Goal: Information Seeking & Learning: Find contact information

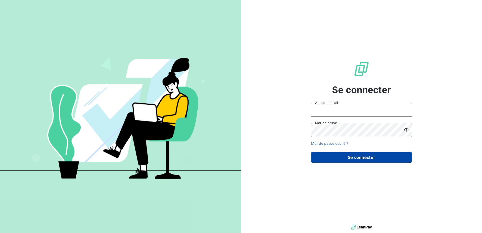
type input "[EMAIL_ADDRESS][DOMAIN_NAME]"
click at [350, 160] on button "Se connecter" at bounding box center [361, 157] width 101 height 11
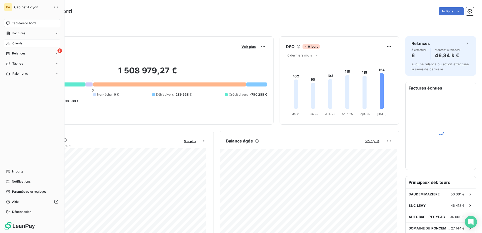
click at [17, 44] on span "Clients" at bounding box center [17, 43] width 10 height 5
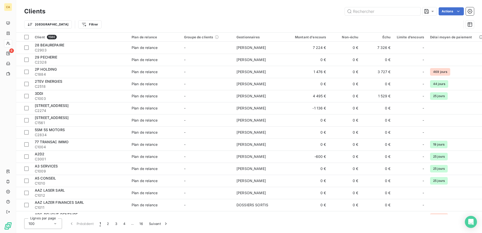
click at [63, 26] on html "CA 6 Clients Actions Trier Filtrer Client 1580 Plan de relance Groupe de client…" at bounding box center [241, 116] width 482 height 233
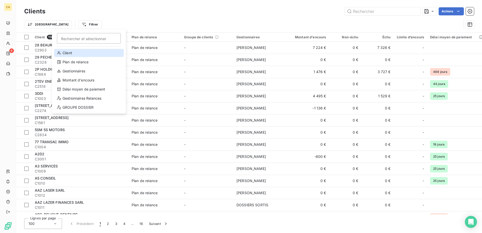
click at [75, 53] on div "Client" at bounding box center [89, 53] width 70 height 8
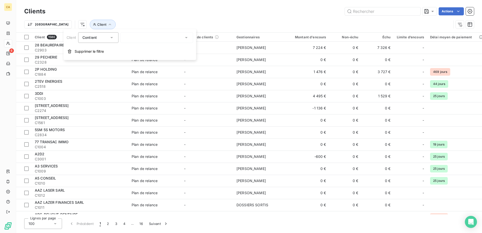
click at [141, 36] on div at bounding box center [157, 37] width 73 height 11
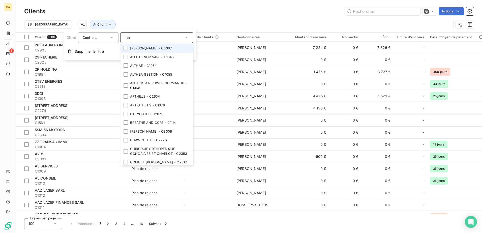
type input "th"
click at [108, 39] on div "Contient" at bounding box center [95, 37] width 27 height 7
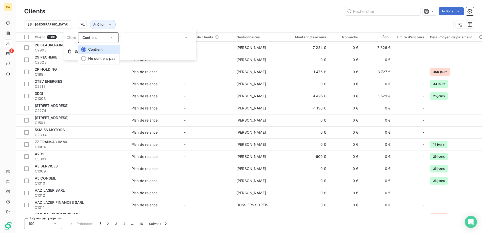
click at [103, 35] on div "Contient" at bounding box center [95, 37] width 27 height 7
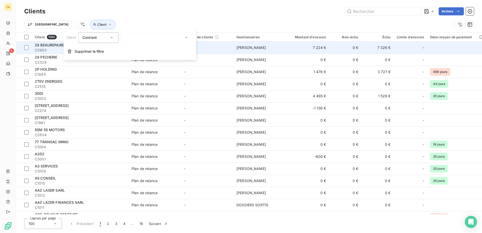
click at [76, 51] on span "Supprimer le filtre" at bounding box center [89, 51] width 29 height 5
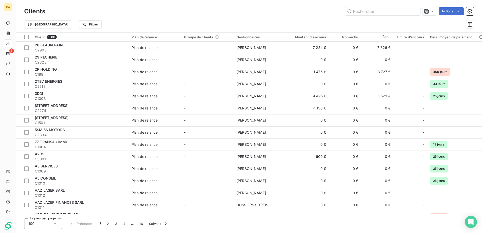
click at [61, 24] on html "CA 6 Clients Actions Trier Filtrer Client 1580 Plan de relance Groupe de client…" at bounding box center [241, 116] width 482 height 233
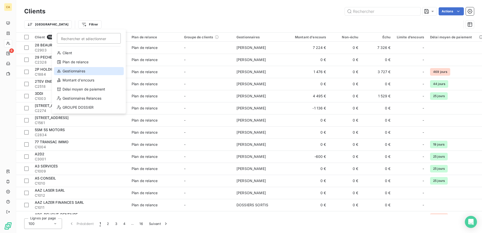
click at [70, 72] on div "Gestionnaires" at bounding box center [89, 71] width 70 height 8
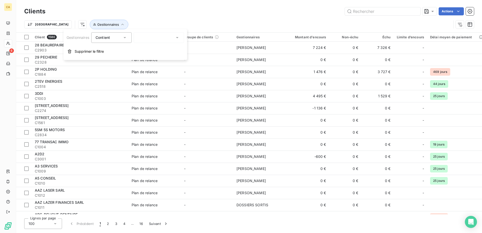
click at [153, 38] on div at bounding box center [159, 37] width 50 height 11
type input "tho"
click at [152, 61] on span "[PERSON_NAME]" at bounding box center [158, 59] width 29 height 5
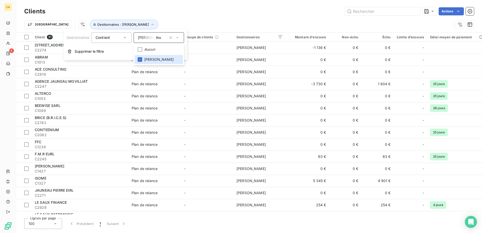
click at [206, 12] on div "Actions" at bounding box center [262, 11] width 423 height 8
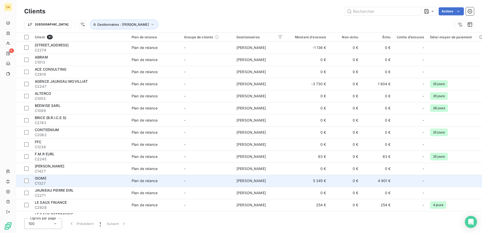
click at [279, 179] on td "[PERSON_NAME]" at bounding box center [259, 181] width 52 height 12
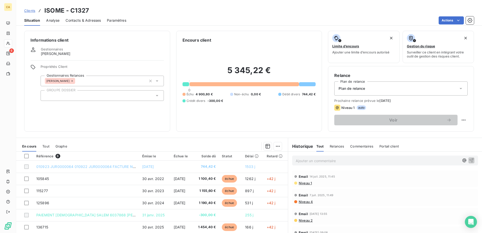
click at [308, 160] on p "Ajouter un commentaire ﻿" at bounding box center [378, 161] width 164 height 6
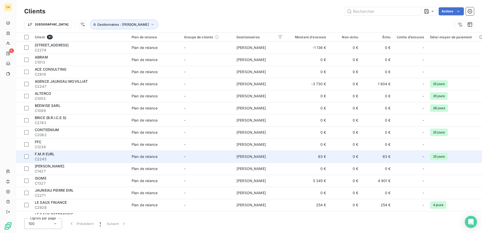
click at [160, 158] on span "Plan de relance" at bounding box center [155, 156] width 46 height 5
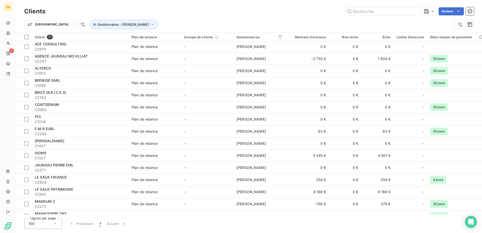
scroll to position [76, 0]
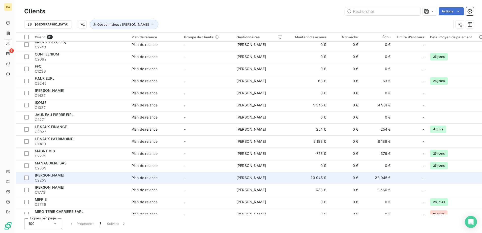
click at [104, 176] on div "[PERSON_NAME]" at bounding box center [80, 175] width 91 height 5
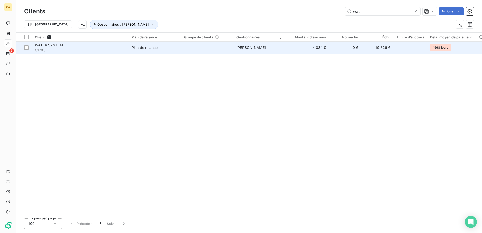
type input "wat"
click at [220, 46] on td "-" at bounding box center [207, 48] width 52 height 12
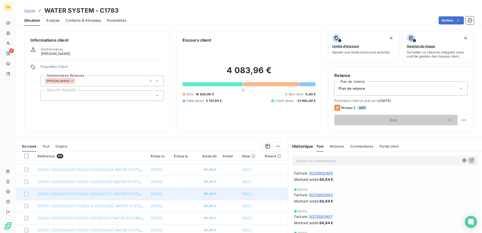
scroll to position [31, 0]
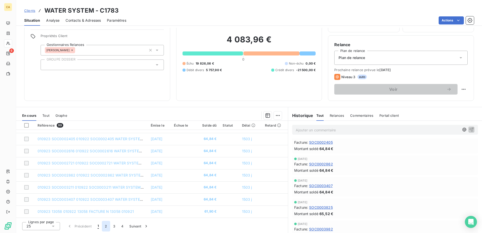
click at [106, 228] on button "2" at bounding box center [106, 226] width 8 height 11
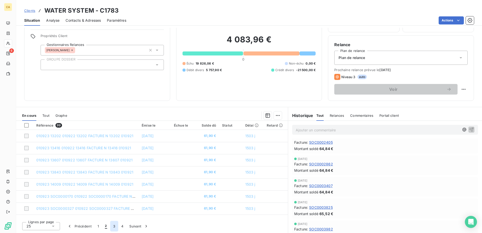
click at [112, 227] on button "3" at bounding box center [114, 226] width 8 height 11
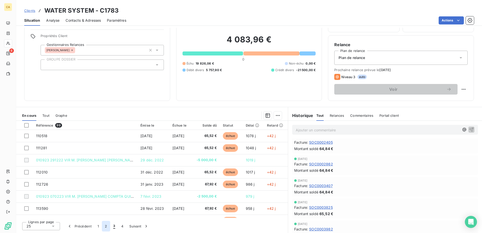
click at [104, 226] on button "2" at bounding box center [106, 226] width 8 height 11
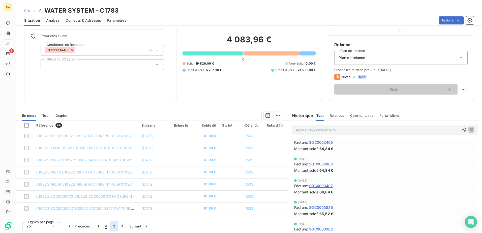
click at [117, 227] on button "3" at bounding box center [114, 226] width 8 height 11
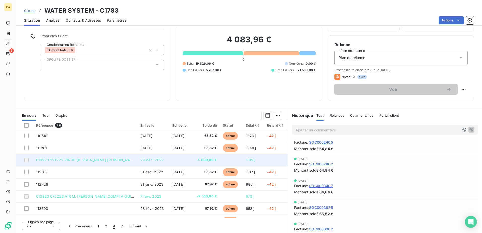
scroll to position [0, 0]
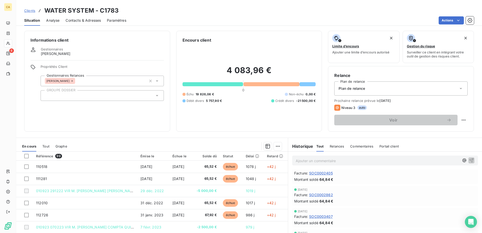
click at [77, 20] on span "Contacts & Adresses" at bounding box center [83, 20] width 35 height 5
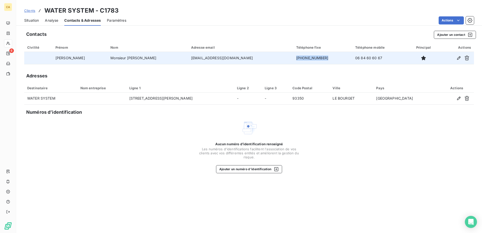
drag, startPoint x: 290, startPoint y: 58, endPoint x: 260, endPoint y: 58, distance: 29.7
click at [293, 58] on td "[PHONE_NUMBER]" at bounding box center [322, 58] width 59 height 12
drag, startPoint x: 260, startPoint y: 58, endPoint x: 269, endPoint y: 59, distance: 8.8
copy td "[PHONE_NUMBER]"
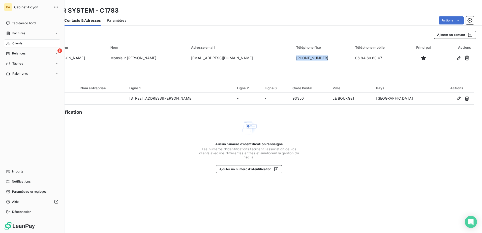
click at [23, 44] on div "Clients" at bounding box center [32, 43] width 56 height 8
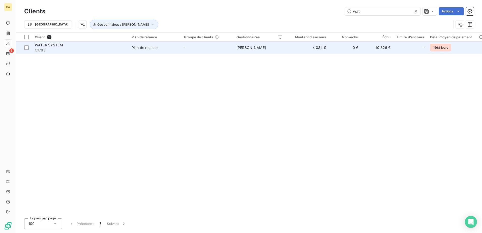
click at [121, 45] on div "WATER SYSTEM" at bounding box center [80, 45] width 91 height 5
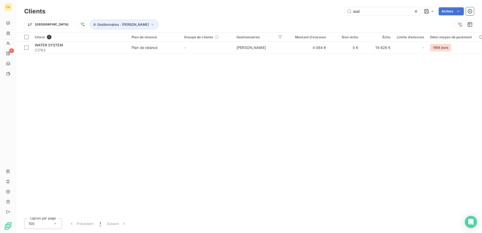
click at [415, 11] on icon at bounding box center [415, 11] width 5 height 5
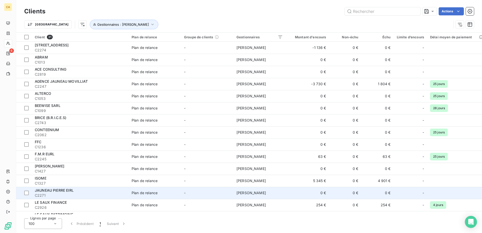
scroll to position [76, 0]
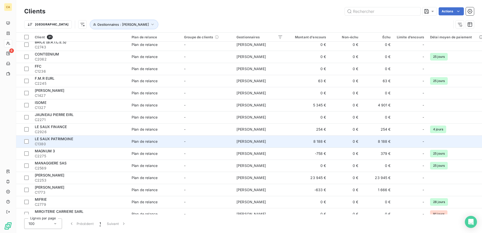
click at [109, 137] on div "LE SAUX PATRIMOINE" at bounding box center [80, 138] width 91 height 5
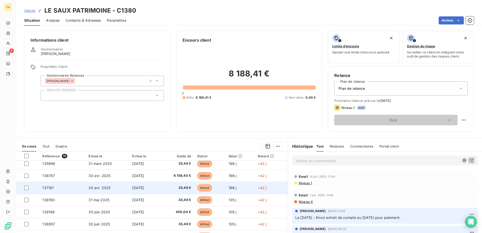
scroll to position [94, 0]
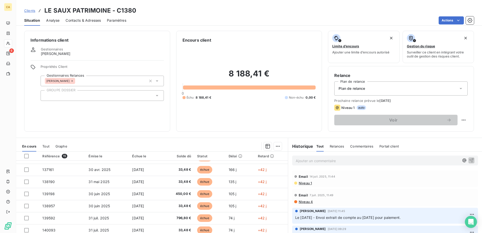
click at [84, 22] on span "Contacts & Adresses" at bounding box center [83, 20] width 35 height 5
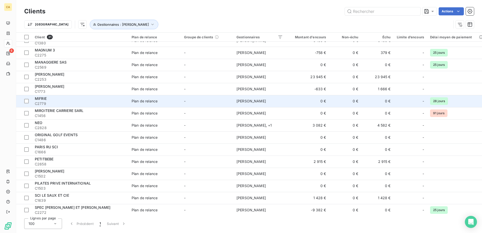
scroll to position [205, 0]
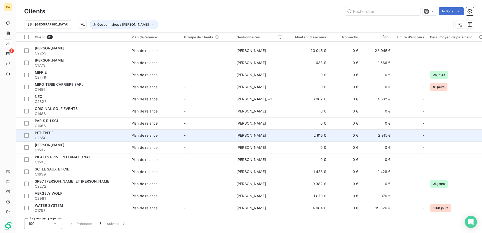
click at [64, 137] on span "C2658" at bounding box center [80, 137] width 91 height 5
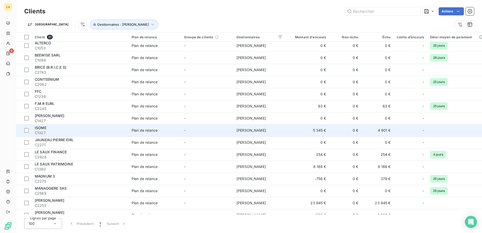
scroll to position [76, 0]
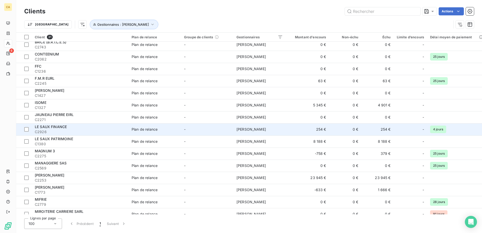
click at [220, 131] on td "-" at bounding box center [207, 129] width 52 height 12
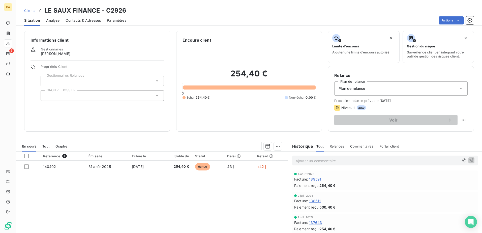
click at [70, 20] on span "Contacts & Adresses" at bounding box center [83, 20] width 35 height 5
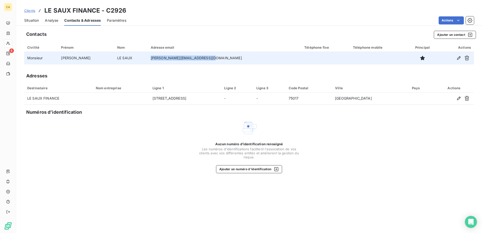
drag, startPoint x: 200, startPoint y: 58, endPoint x: 145, endPoint y: 58, distance: 55.2
click at [145, 58] on tr "Monsieur [PERSON_NAME] LE SAUX [PERSON_NAME][EMAIL_ADDRESS][DOMAIN_NAME]" at bounding box center [249, 58] width 450 height 12
drag, startPoint x: 145, startPoint y: 58, endPoint x: 152, endPoint y: 58, distance: 6.8
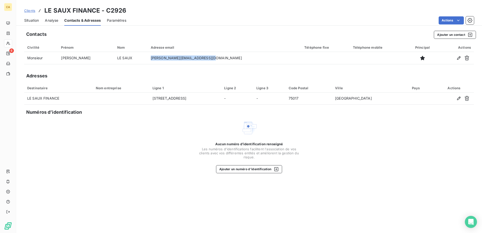
click at [33, 21] on span "Situation" at bounding box center [31, 20] width 15 height 5
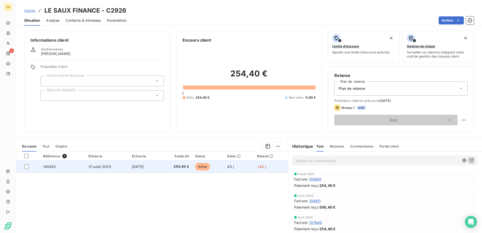
click at [110, 168] on td "31 août 2025" at bounding box center [106, 167] width 43 height 12
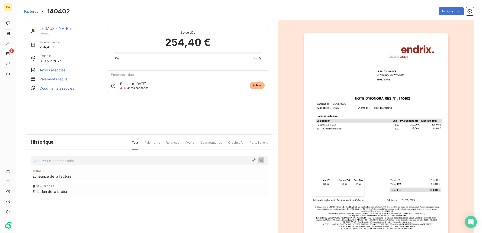
click at [31, 12] on span "Factures" at bounding box center [31, 11] width 14 height 4
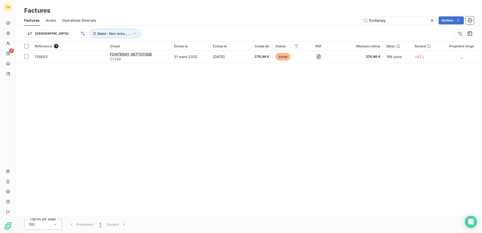
click at [432, 20] on icon at bounding box center [432, 20] width 3 height 3
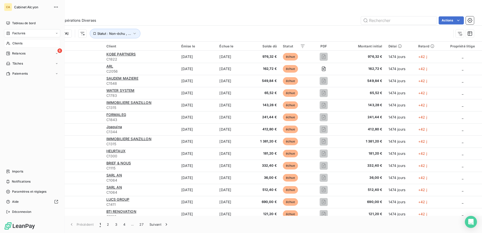
click at [13, 44] on span "Clients" at bounding box center [17, 43] width 10 height 5
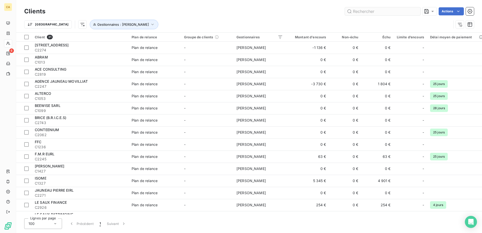
click at [362, 14] on input "text" at bounding box center [383, 11] width 76 height 8
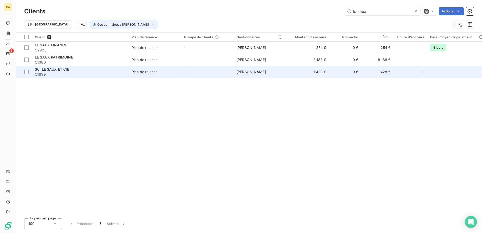
type input "le saux"
click at [116, 68] on div "SCI LE SAUX ET CIE" at bounding box center [80, 69] width 91 height 5
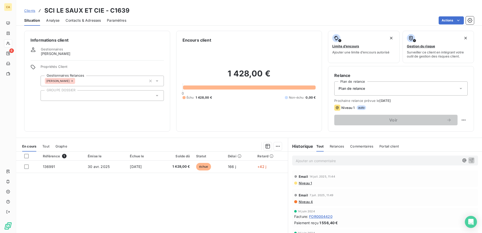
click at [150, 195] on div "Référence 1 Émise le Échue le Solde dû Statut Délai Retard 136991 [DATE] [DATE]…" at bounding box center [152, 200] width 272 height 97
click at [77, 19] on span "Contacts & Adresses" at bounding box center [83, 20] width 35 height 5
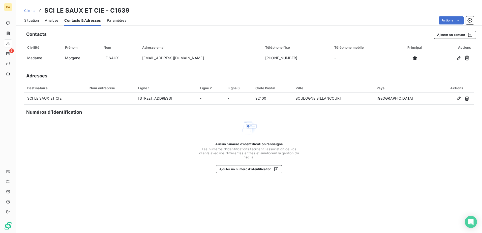
click at [137, 194] on div "Contacts Ajouter un contact Civilité Prénom Nom Adresse email Téléphone fixe Té…" at bounding box center [249, 130] width 466 height 205
click at [31, 18] on span "Situation" at bounding box center [31, 20] width 15 height 5
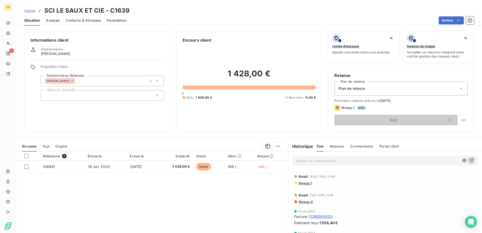
click at [315, 163] on p "Ajouter un commentaire ﻿" at bounding box center [378, 161] width 164 height 6
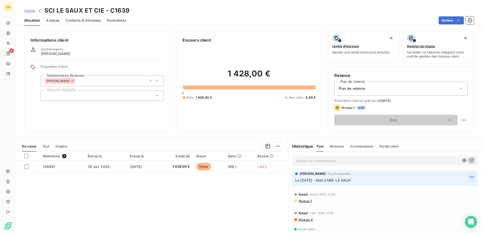
click at [462, 176] on html "CA 6 Clients SCI LE SAUX ET CIE - C1639 Situation Analyse Contacts & Adresses P…" at bounding box center [241, 116] width 482 height 233
click at [453, 195] on div "Supprimer" at bounding box center [452, 197] width 28 height 8
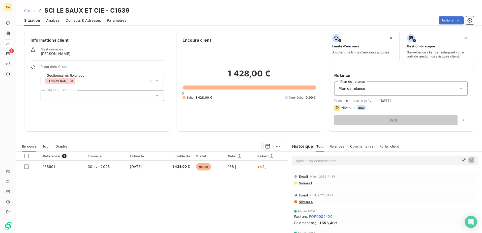
click at [305, 163] on p "Ajouter un commentaire ﻿" at bounding box center [378, 161] width 164 height 6
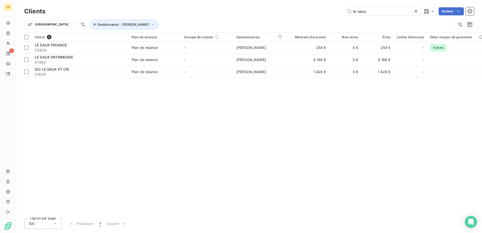
click at [416, 12] on icon at bounding box center [415, 11] width 5 height 5
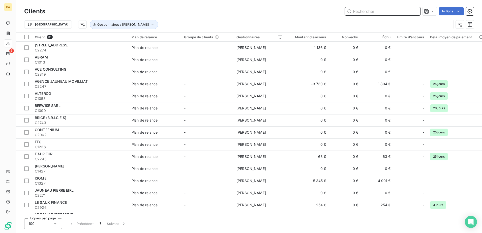
click at [387, 12] on input "text" at bounding box center [383, 11] width 76 height 8
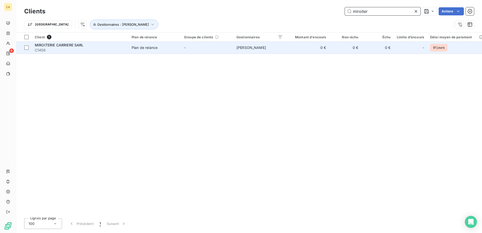
type input "miroiter"
click at [193, 48] on td "-" at bounding box center [207, 48] width 52 height 12
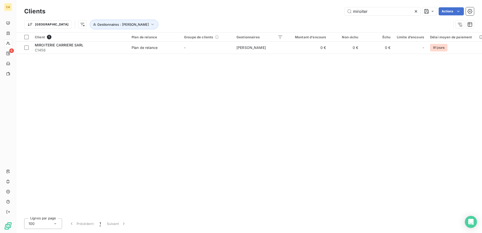
drag, startPoint x: 380, startPoint y: 12, endPoint x: 325, endPoint y: 13, distance: 55.5
click at [325, 13] on div "miroiter Actions" at bounding box center [262, 11] width 423 height 8
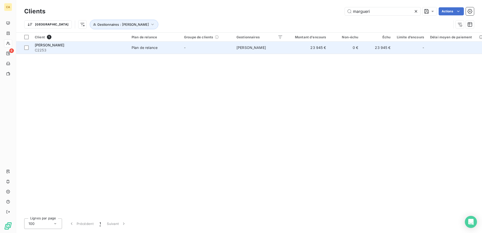
type input "margueri"
click at [155, 48] on div "Plan de relance" at bounding box center [145, 47] width 26 height 5
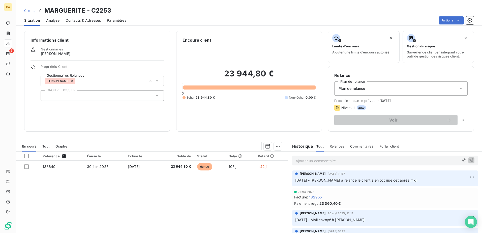
click at [69, 19] on span "Contacts & Adresses" at bounding box center [83, 20] width 35 height 5
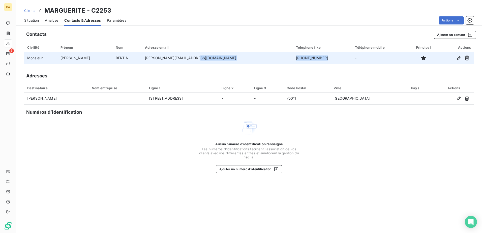
drag, startPoint x: 280, startPoint y: 59, endPoint x: 251, endPoint y: 59, distance: 28.7
click at [251, 59] on tr "Monsieur [PERSON_NAME] [PERSON_NAME][EMAIL_ADDRESS][DOMAIN_NAME] [PHONE_NUMBER]…" at bounding box center [249, 58] width 450 height 12
drag, startPoint x: 251, startPoint y: 59, endPoint x: 260, endPoint y: 58, distance: 9.3
copy tr "[PHONE_NUMBER]"
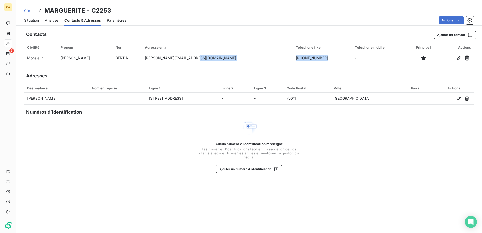
click at [33, 21] on span "Situation" at bounding box center [31, 20] width 15 height 5
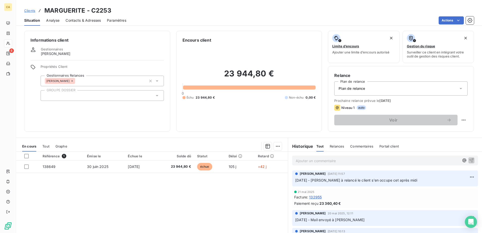
click at [302, 165] on div "Ajouter un commentaire ﻿" at bounding box center [385, 161] width 194 height 18
click at [301, 164] on p "Ajouter un commentaire ﻿" at bounding box center [378, 161] width 164 height 6
click at [80, 21] on span "Contacts & Adresses" at bounding box center [83, 20] width 35 height 5
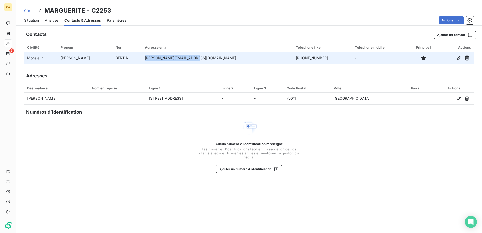
drag, startPoint x: 196, startPoint y: 58, endPoint x: 145, endPoint y: 59, distance: 50.9
click at [145, 59] on tr "Monsieur [PERSON_NAME] [PERSON_NAME][EMAIL_ADDRESS][DOMAIN_NAME] [PHONE_NUMBER]…" at bounding box center [249, 58] width 450 height 12
drag, startPoint x: 145, startPoint y: 59, endPoint x: 156, endPoint y: 58, distance: 10.9
copy tr "[PERSON_NAME][EMAIL_ADDRESS][DOMAIN_NAME]"
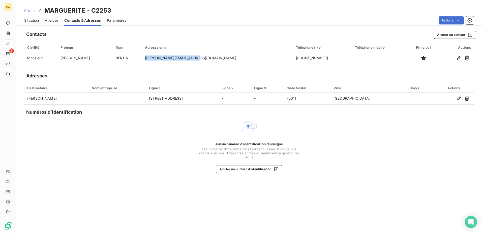
click at [31, 21] on span "Situation" at bounding box center [31, 20] width 15 height 5
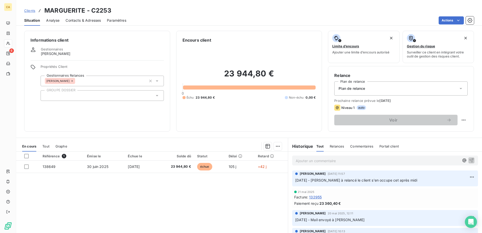
click at [299, 161] on p "Ajouter un commentaire ﻿" at bounding box center [378, 161] width 164 height 6
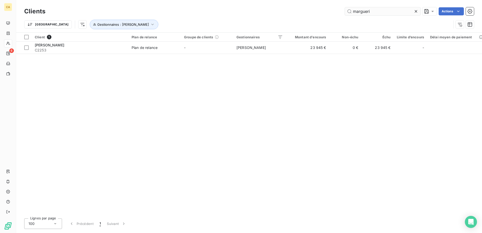
click at [417, 11] on icon at bounding box center [415, 11] width 5 height 5
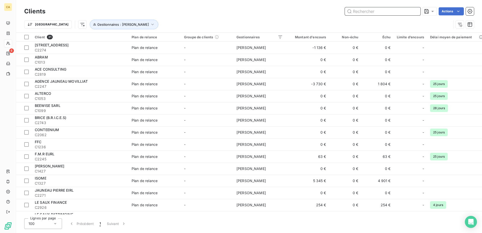
click at [367, 8] on input "text" at bounding box center [383, 11] width 76 height 8
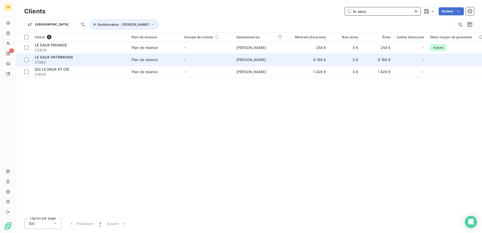
type input "le saux"
click at [94, 61] on span "C1380" at bounding box center [80, 62] width 91 height 5
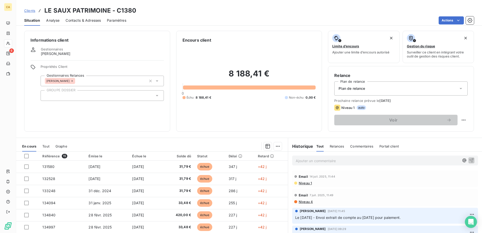
click at [306, 160] on p "Ajouter un commentaire ﻿" at bounding box center [378, 161] width 164 height 6
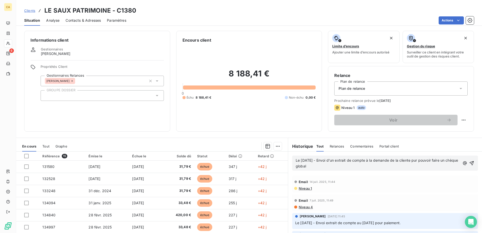
drag, startPoint x: 317, startPoint y: 165, endPoint x: 290, endPoint y: 157, distance: 27.2
click at [292, 157] on div "Le [DATE] - Envoi d'un extrait de compte à la demande de la cliente pur pouvoir…" at bounding box center [385, 163] width 186 height 15
copy span "Le [DATE] - Envoi d'un extrait de compte à la demande de la cliente pur pouvoir…"
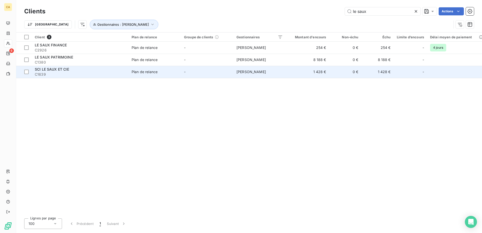
click at [52, 68] on span "SCI LE SAUX ET CIE" at bounding box center [52, 69] width 34 height 4
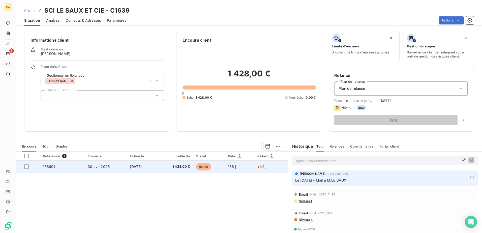
click at [146, 167] on td "[DATE]" at bounding box center [142, 167] width 31 height 12
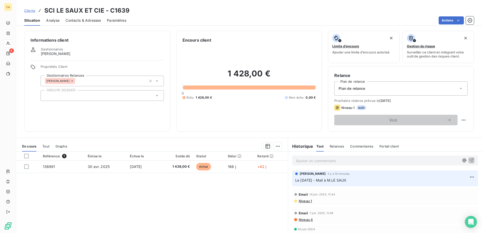
click at [72, 18] on span "Contacts & Adresses" at bounding box center [83, 20] width 35 height 5
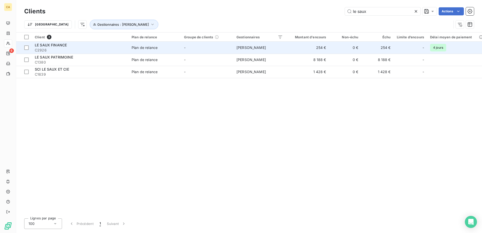
click at [75, 51] on span "C2926" at bounding box center [80, 50] width 91 height 5
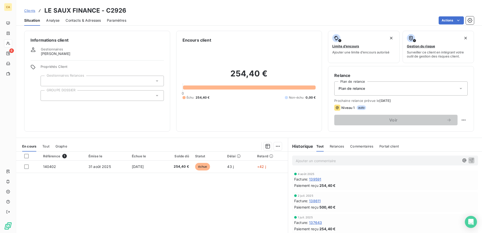
click at [302, 160] on p "Ajouter un commentaire ﻿" at bounding box center [378, 161] width 164 height 6
click at [302, 163] on p "LE" at bounding box center [378, 161] width 164 height 6
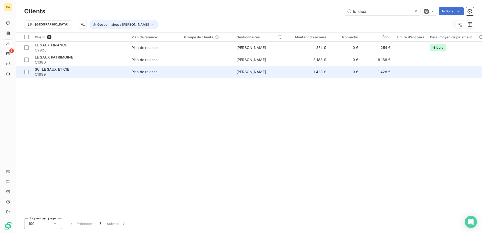
click at [81, 71] on div "SCI LE SAUX ET CIE" at bounding box center [80, 69] width 91 height 5
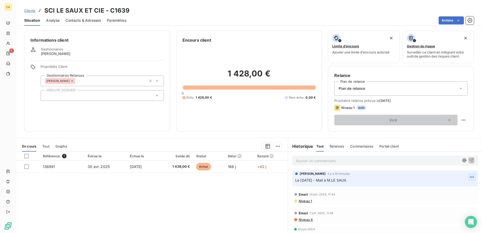
click at [466, 175] on html "CA 6 Clients SCI LE SAUX ET CIE - C1639 Situation Analyse Contacts & Adresses P…" at bounding box center [241, 116] width 482 height 233
click at [454, 195] on div "Supprimer" at bounding box center [452, 197] width 28 height 8
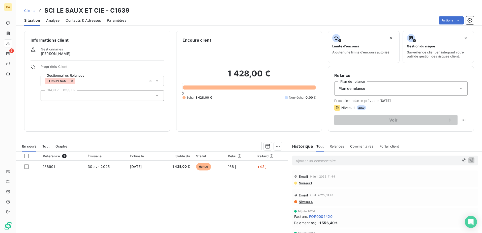
click at [304, 160] on p "Ajouter un commentaire ﻿" at bounding box center [378, 161] width 164 height 6
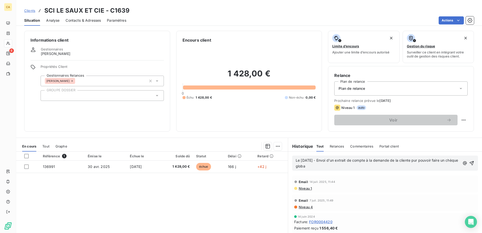
click at [417, 161] on span "Le [DATE] - Envoi d'un extrait de compte à la demande de la cliente pur pouvoir…" at bounding box center [377, 163] width 163 height 10
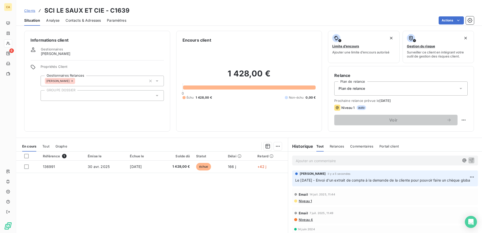
click at [304, 183] on p "Le [DATE] - Envoi d'un extrait de compte à la demande de la cliente pour pouvoi…" at bounding box center [385, 180] width 180 height 6
click at [464, 177] on html "CA 6 Clients SCI LE SAUX ET CIE - C1639 Situation Analyse Contacts & Adresses P…" at bounding box center [241, 116] width 482 height 233
click at [449, 195] on div "Supprimer" at bounding box center [452, 197] width 28 height 8
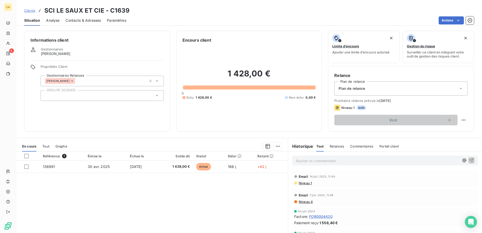
click at [364, 162] on p "Ajouter un commentaire ﻿" at bounding box center [378, 161] width 164 height 6
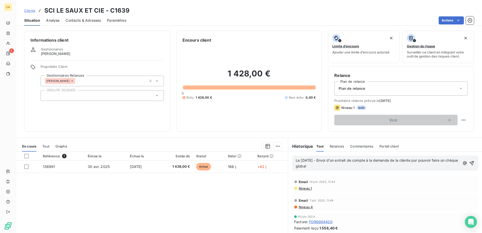
click at [417, 160] on span "Le [DATE] - Envoi d'un extrait de compte à la demande de la cliente pur pouvoir…" at bounding box center [377, 163] width 163 height 10
click at [469, 164] on icon "button" at bounding box center [471, 163] width 5 height 5
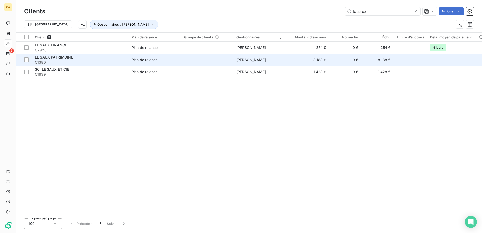
click at [108, 62] on span "C1380" at bounding box center [80, 62] width 91 height 5
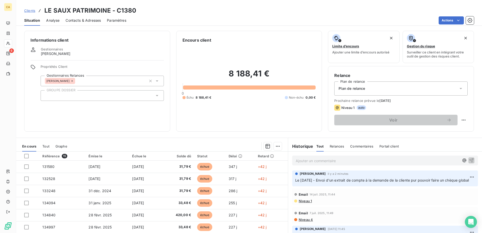
click at [417, 181] on span "Le [DATE] - Envoi d'un extrait de compte à la demande de la cliente pur pouvoir…" at bounding box center [382, 180] width 174 height 4
click at [416, 180] on span "Le [DATE] - Envoi d'un extrait de compte à la demande de la cliente pur pouvoir…" at bounding box center [382, 180] width 174 height 4
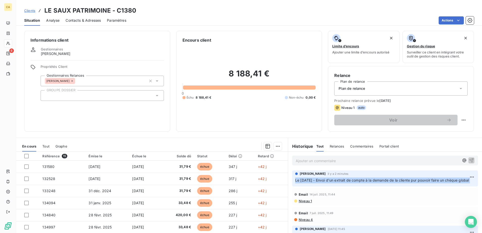
drag, startPoint x: 416, startPoint y: 180, endPoint x: 418, endPoint y: 186, distance: 6.7
click at [418, 183] on p "Le [DATE] - Envoi d'un extrait de compte à la demande de la cliente pur pouvoir…" at bounding box center [385, 180] width 180 height 6
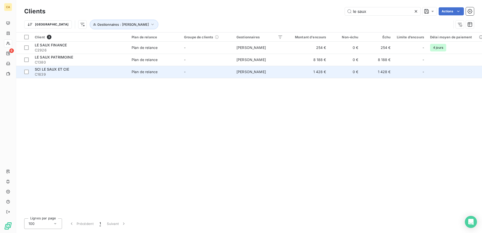
click at [86, 72] on span "C1639" at bounding box center [80, 74] width 91 height 5
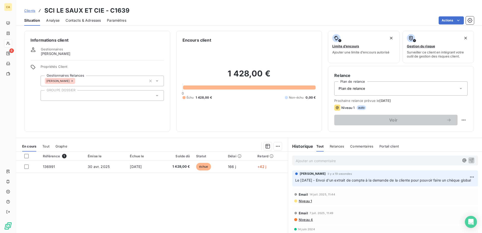
drag, startPoint x: 315, startPoint y: 186, endPoint x: 288, endPoint y: 179, distance: 28.3
click at [288, 179] on div "[PERSON_NAME] il y a 19 secondes Le [DATE] - Envoi d'un extrait de compte à la …" at bounding box center [385, 178] width 194 height 18
drag, startPoint x: 288, startPoint y: 179, endPoint x: 310, endPoint y: 184, distance: 23.1
copy span "Le [DATE] - Envoi d'un extrait de compte à la demande de la cliente pour pouvoi…"
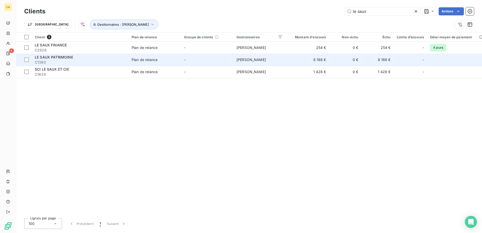
click at [64, 57] on span "LE SAUX PATRIMOINE" at bounding box center [54, 57] width 38 height 4
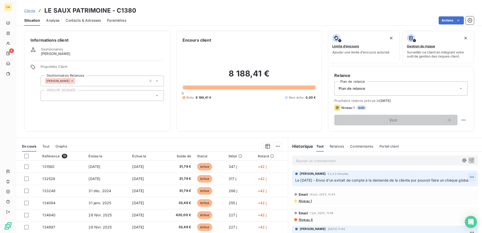
click at [463, 177] on html "CA 6 Clients LE SAUX PATRIMOINE - C1380 Situation Analyse Contacts & Adresses P…" at bounding box center [241, 116] width 482 height 233
click at [454, 195] on div "Supprimer" at bounding box center [452, 197] width 28 height 8
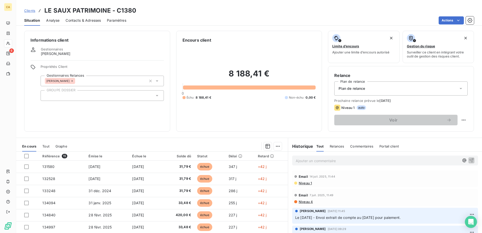
click at [327, 161] on p "Ajouter un commentaire ﻿" at bounding box center [378, 161] width 164 height 6
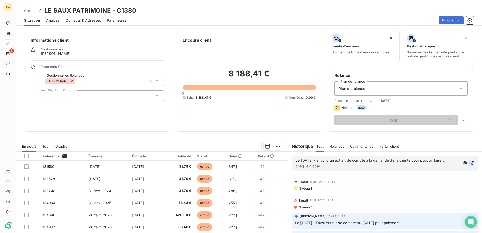
click at [469, 163] on icon "button" at bounding box center [471, 163] width 5 height 5
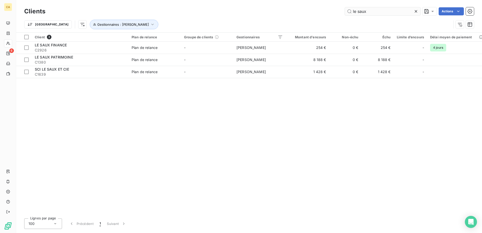
click at [413, 10] on icon at bounding box center [415, 11] width 5 height 5
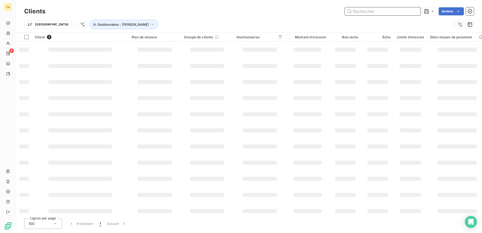
click at [369, 9] on input "text" at bounding box center [383, 11] width 76 height 8
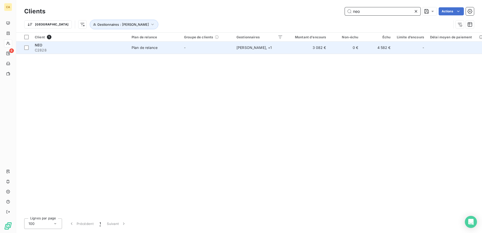
type input "neo"
click at [81, 46] on div "NEO" at bounding box center [80, 45] width 91 height 5
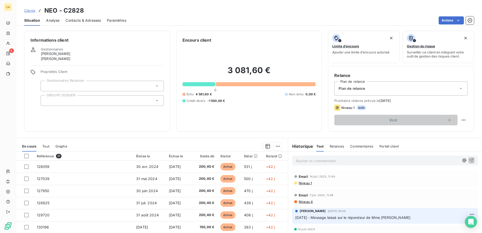
click at [82, 19] on span "Contacts & Adresses" at bounding box center [83, 20] width 35 height 5
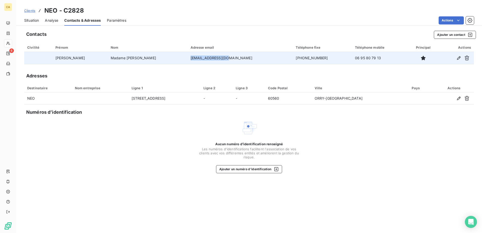
drag, startPoint x: 207, startPoint y: 58, endPoint x: 173, endPoint y: 59, distance: 33.8
click at [188, 59] on td "[EMAIL_ADDRESS][DOMAIN_NAME]" at bounding box center [240, 58] width 105 height 12
drag, startPoint x: 173, startPoint y: 59, endPoint x: 181, endPoint y: 60, distance: 7.6
copy td "[EMAIL_ADDRESS][DOMAIN_NAME]"
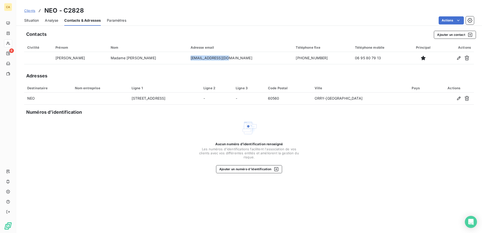
click at [36, 20] on span "Situation" at bounding box center [31, 20] width 15 height 5
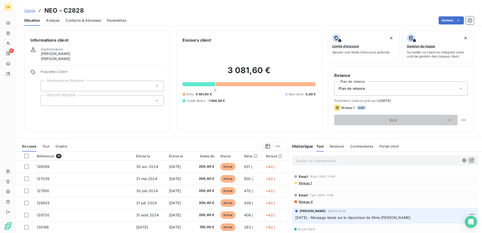
click at [311, 157] on div "Ajouter un commentaire ﻿" at bounding box center [385, 161] width 186 height 10
click at [312, 160] on p "Ajouter un commentaire ﻿" at bounding box center [378, 161] width 164 height 6
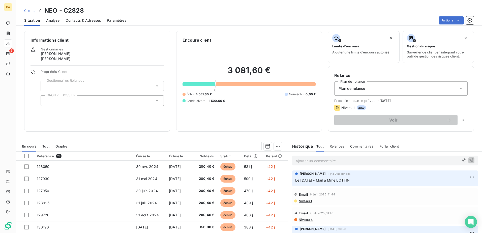
click at [32, 20] on span "Situation" at bounding box center [32, 20] width 16 height 5
click at [26, 12] on span "Clients" at bounding box center [29, 11] width 11 height 4
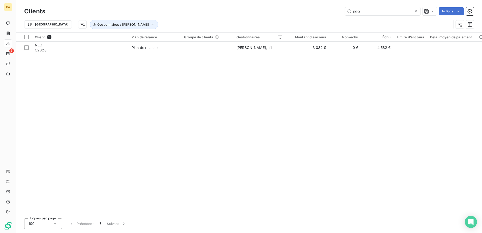
click at [415, 11] on icon at bounding box center [416, 11] width 3 height 3
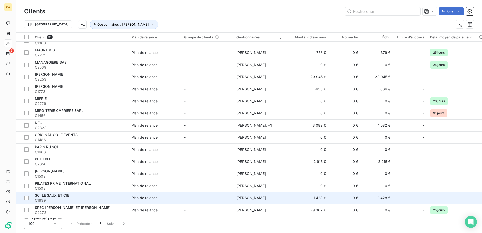
scroll to position [205, 0]
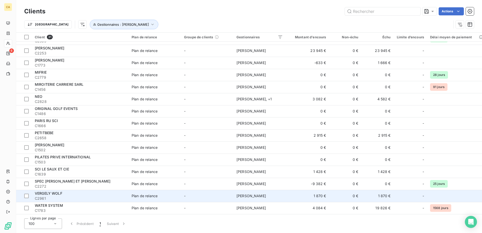
click at [328, 199] on td "1 870 €" at bounding box center [307, 196] width 43 height 12
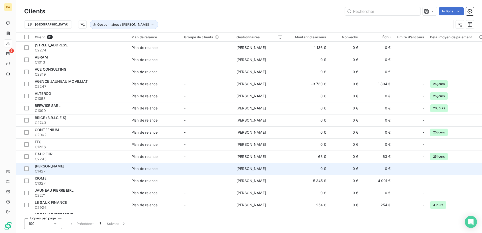
scroll to position [205, 0]
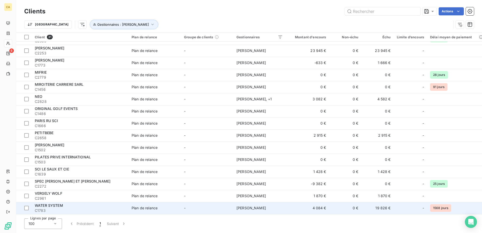
click at [172, 203] on td "Plan de relance" at bounding box center [155, 208] width 52 height 12
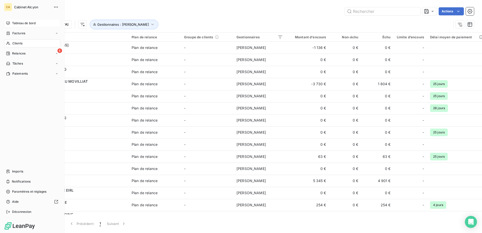
click at [23, 23] on span "Tableau de bord" at bounding box center [23, 23] width 23 height 5
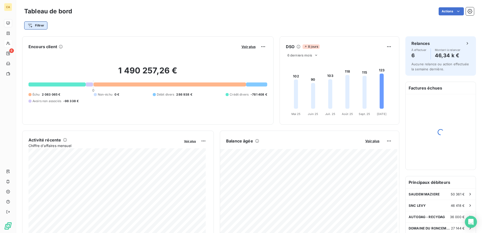
click at [41, 25] on html "CA 6 Tableau de bord Actions Filtrer Encours client Voir plus 1 490 257,26 € 0 …" at bounding box center [241, 116] width 482 height 233
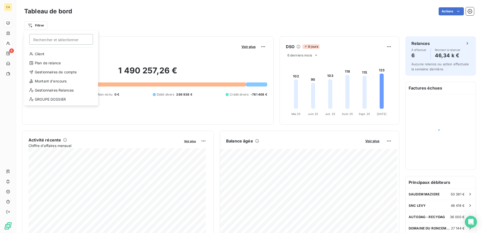
click at [63, 41] on input "Rechercher et sélectionner" at bounding box center [61, 39] width 64 height 11
type input "r"
click at [51, 73] on div "Gestionnaires de compte" at bounding box center [61, 72] width 70 height 8
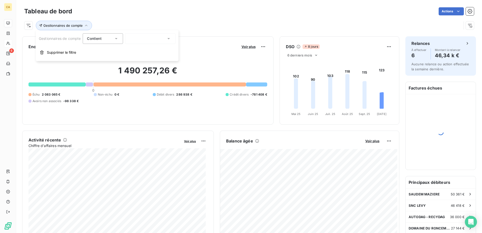
click at [139, 39] on div at bounding box center [150, 38] width 50 height 11
type input "tho"
click at [151, 59] on span "[PERSON_NAME]" at bounding box center [150, 60] width 29 height 5
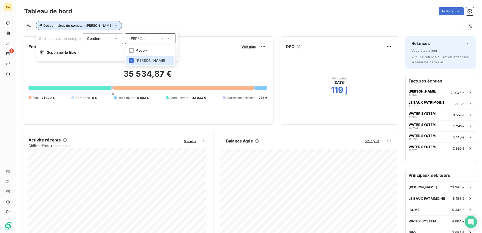
click at [117, 25] on icon "button" at bounding box center [116, 26] width 3 height 2
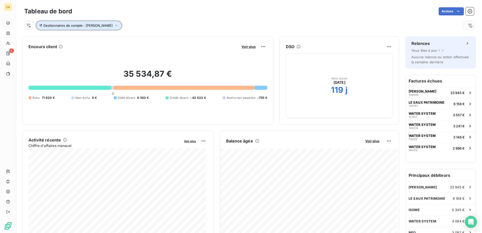
click at [110, 26] on span "Gestionnaires de compte : [PERSON_NAME]" at bounding box center [77, 25] width 69 height 4
click at [162, 39] on icon "button" at bounding box center [162, 38] width 5 height 5
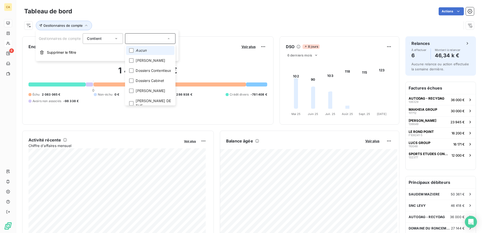
click at [141, 40] on input "text" at bounding box center [147, 38] width 37 height 5
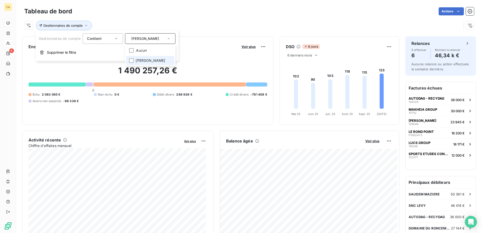
type input "[PERSON_NAME]"
click at [142, 59] on span "[PERSON_NAME]" at bounding box center [150, 60] width 29 height 5
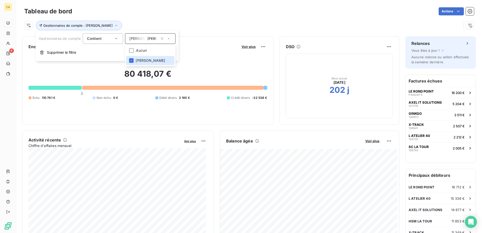
click at [211, 14] on div "Actions" at bounding box center [276, 11] width 396 height 8
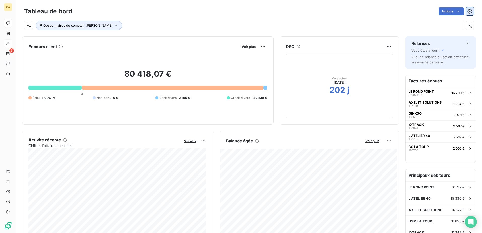
click at [467, 11] on icon "button" at bounding box center [469, 11] width 5 height 5
click at [448, 15] on html "CA 6 Tableau de bord Actions Exporter le tableau de bord Planifier un rapport G…" at bounding box center [241, 116] width 482 height 233
drag, startPoint x: 139, startPoint y: 26, endPoint x: 131, endPoint y: 25, distance: 7.4
click at [137, 26] on html "CA 6 Tableau de bord Actions Gestionnaires de compte : [PERSON_NAME] Encours cl…" at bounding box center [241, 116] width 482 height 233
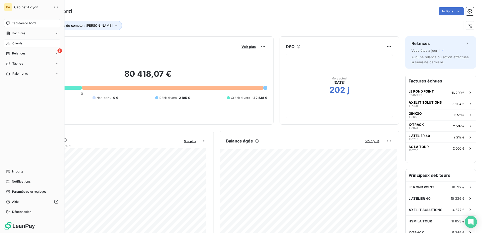
click at [13, 42] on span "Clients" at bounding box center [17, 43] width 10 height 5
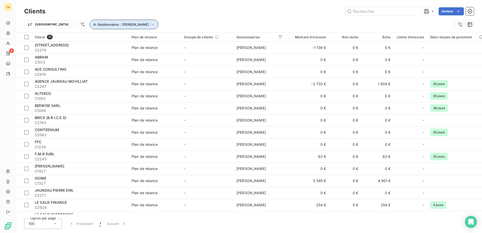
click at [113, 24] on span "Gestionnaires : [PERSON_NAME]" at bounding box center [123, 24] width 52 height 4
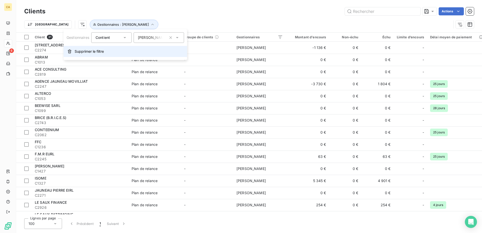
click at [97, 50] on span "Supprimer le filtre" at bounding box center [89, 51] width 29 height 5
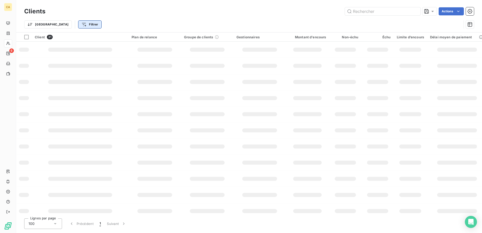
click at [66, 25] on html "CA 6 Clients Actions Trier Filtrer Client 31 Plan de relance Groupe de clients …" at bounding box center [241, 116] width 482 height 233
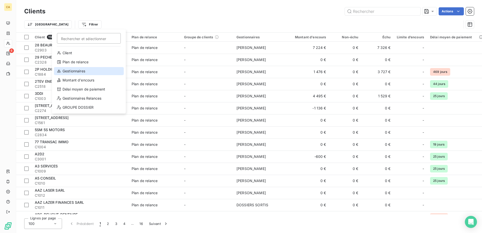
click at [88, 74] on div "Gestionnaires" at bounding box center [89, 71] width 70 height 8
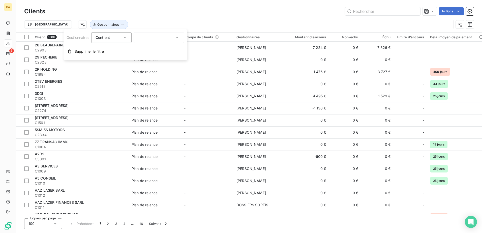
click at [155, 37] on div at bounding box center [159, 37] width 50 height 11
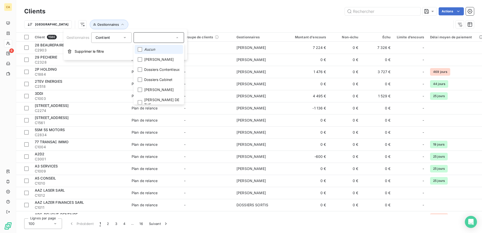
type input "i"
type input "ni"
click at [151, 62] on span "[PERSON_NAME]" at bounding box center [158, 59] width 29 height 5
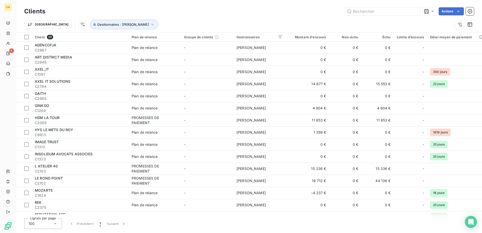
click at [205, 18] on div "Trier Gestionnaires : [PERSON_NAME]" at bounding box center [249, 25] width 450 height 16
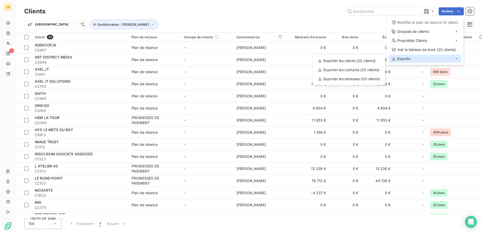
click at [441, 57] on div "Exports" at bounding box center [425, 59] width 73 height 8
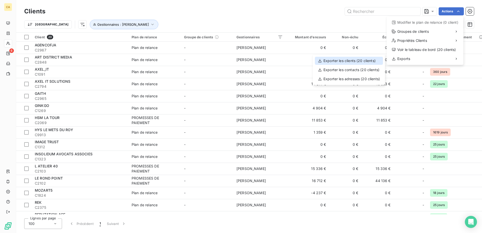
click at [356, 63] on div "Exporter les clients (20 clients)" at bounding box center [349, 61] width 68 height 8
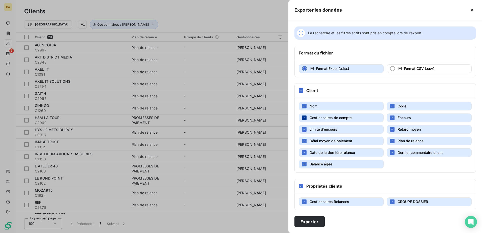
click at [304, 120] on div "button" at bounding box center [304, 117] width 5 height 5
click at [303, 129] on div "button" at bounding box center [304, 129] width 5 height 5
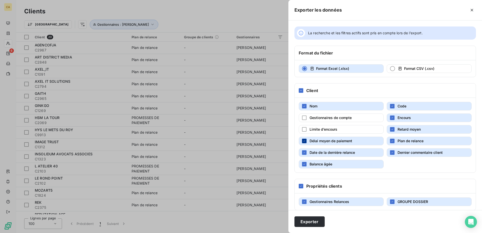
click at [305, 141] on icon "button" at bounding box center [304, 140] width 3 height 3
click at [304, 155] on div "button" at bounding box center [304, 152] width 5 height 5
click at [305, 166] on div "button" at bounding box center [304, 164] width 5 height 5
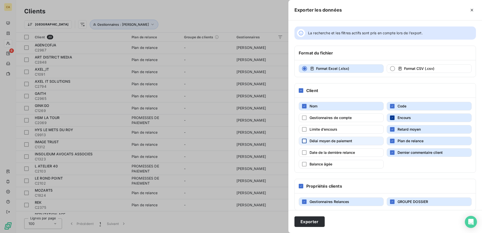
click at [391, 118] on icon "button" at bounding box center [392, 117] width 3 height 3
click at [392, 107] on icon "button" at bounding box center [392, 106] width 3 height 3
click at [392, 118] on div "button" at bounding box center [392, 117] width 5 height 5
drag, startPoint x: 391, startPoint y: 133, endPoint x: 390, endPoint y: 140, distance: 7.8
click at [391, 133] on button "Retard moyen" at bounding box center [429, 129] width 85 height 9
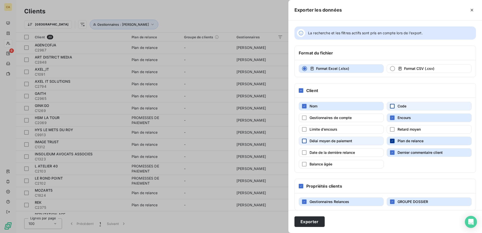
click at [391, 142] on icon "button" at bounding box center [392, 140] width 3 height 3
click at [392, 155] on div "button" at bounding box center [392, 152] width 5 height 5
click at [308, 204] on button "Gestionnaires Relances" at bounding box center [341, 201] width 85 height 9
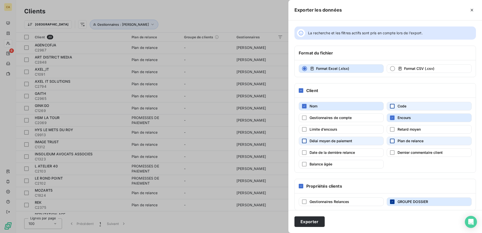
click at [391, 202] on icon "button" at bounding box center [392, 201] width 3 height 3
click at [316, 222] on button "Exporter" at bounding box center [309, 221] width 30 height 11
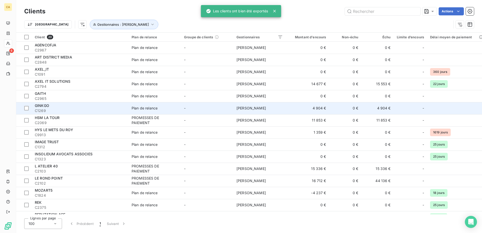
click at [222, 109] on td "-" at bounding box center [207, 108] width 52 height 12
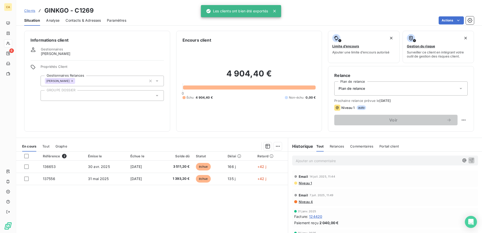
click at [314, 166] on div "Ajouter un commentaire ﻿" at bounding box center [385, 161] width 194 height 18
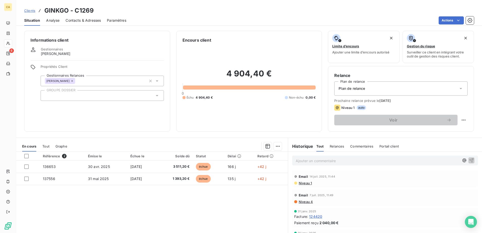
click at [307, 160] on p "Ajouter un commentaire ﻿" at bounding box center [378, 161] width 164 height 6
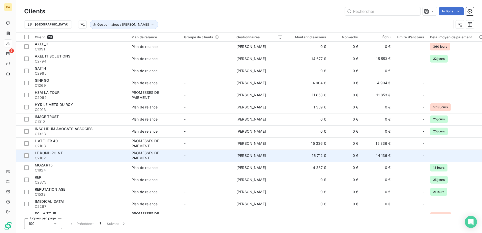
scroll to position [72, 0]
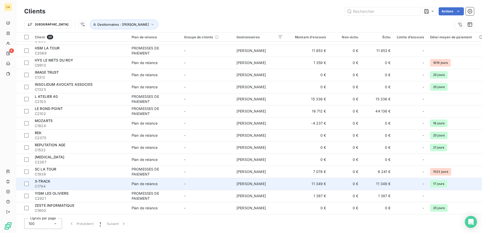
click at [188, 183] on td "-" at bounding box center [207, 184] width 52 height 12
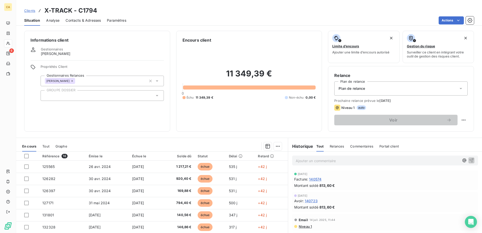
click at [303, 161] on p "Ajouter un commentaire ﻿" at bounding box center [378, 161] width 164 height 6
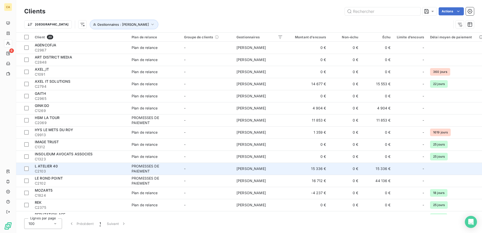
click at [159, 170] on div "PROMESSES DE PAIEMENT" at bounding box center [155, 169] width 46 height 10
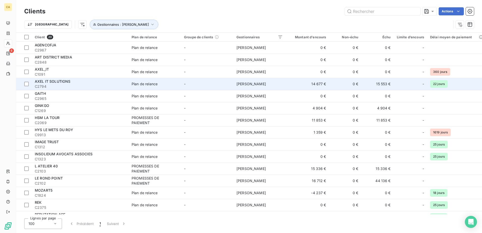
click at [149, 85] on div "Plan de relance" at bounding box center [145, 83] width 26 height 5
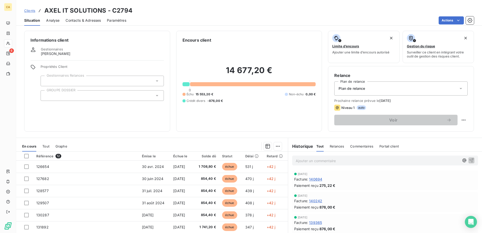
click at [75, 22] on span "Contacts & Adresses" at bounding box center [83, 20] width 35 height 5
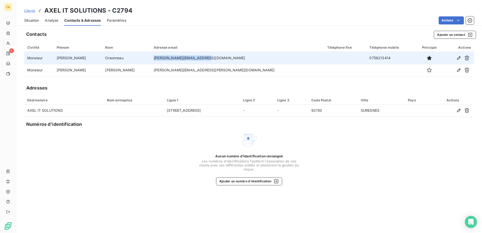
drag, startPoint x: 206, startPoint y: 57, endPoint x: 155, endPoint y: 56, distance: 51.2
click at [155, 56] on td "[PERSON_NAME][EMAIL_ADDRESS][DOMAIN_NAME]" at bounding box center [237, 58] width 173 height 12
drag, startPoint x: 155, startPoint y: 56, endPoint x: 166, endPoint y: 58, distance: 10.9
copy td "[PERSON_NAME][EMAIL_ADDRESS][DOMAIN_NAME]"
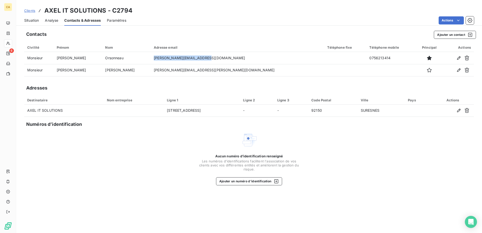
click at [33, 21] on span "Situation" at bounding box center [31, 20] width 15 height 5
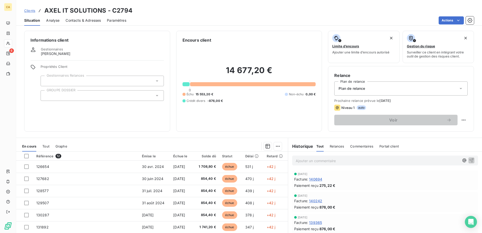
click at [308, 158] on p "Ajouter un commentaire ﻿" at bounding box center [378, 161] width 164 height 6
click at [91, 21] on span "Contacts & Adresses" at bounding box center [83, 20] width 35 height 5
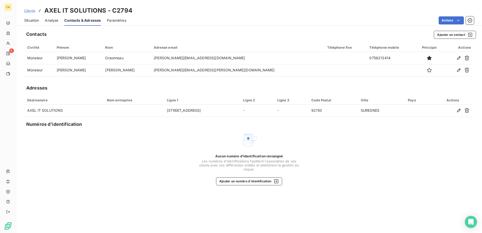
click at [33, 20] on span "Situation" at bounding box center [31, 20] width 15 height 5
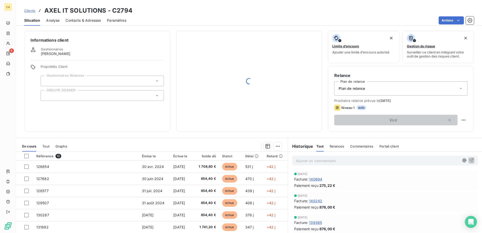
click at [317, 160] on p "Ajouter un commentaire ﻿" at bounding box center [378, 161] width 164 height 6
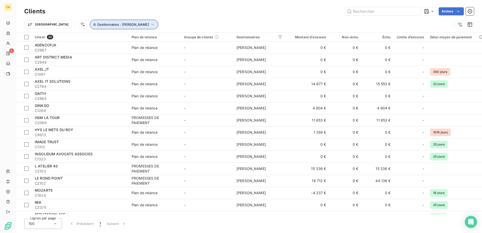
click at [127, 25] on span "Gestionnaires : [PERSON_NAME]" at bounding box center [123, 24] width 52 height 4
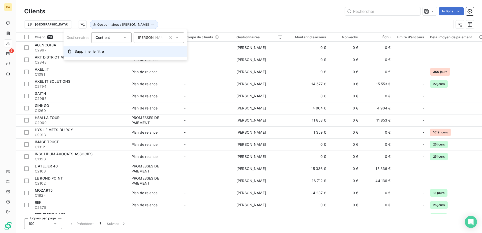
click at [94, 51] on span "Supprimer le filtre" at bounding box center [89, 51] width 29 height 5
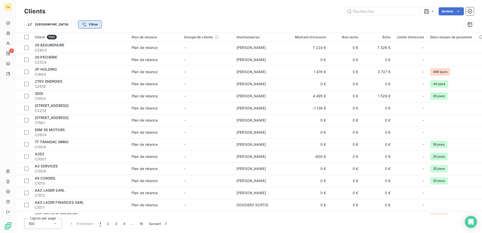
click at [62, 23] on html "CA 6 Clients Actions Trier Filtrer Client 1580 Plan de relance Groupe de client…" at bounding box center [241, 116] width 482 height 233
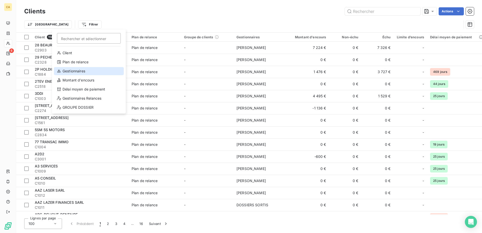
click at [81, 70] on div "Gestionnaires" at bounding box center [89, 71] width 70 height 8
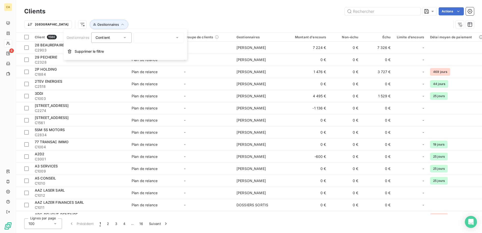
click at [169, 42] on div at bounding box center [159, 37] width 50 height 11
type input "ana"
click at [156, 58] on span "[PERSON_NAME]" at bounding box center [158, 59] width 29 height 5
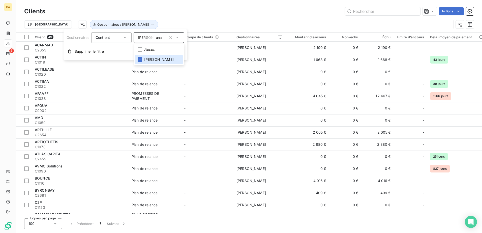
click at [450, 15] on div "Clients Actions" at bounding box center [249, 11] width 450 height 11
click at [450, 14] on html "CA 6 Clients Actions Trier Gestionnaires : [PERSON_NAME] Client 49 Plan de rela…" at bounding box center [241, 116] width 482 height 233
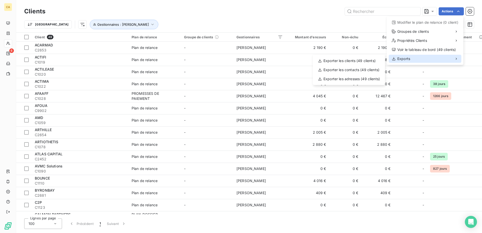
click at [431, 57] on div "Exports" at bounding box center [425, 59] width 73 height 8
click at [403, 59] on span "Exports" at bounding box center [403, 58] width 13 height 5
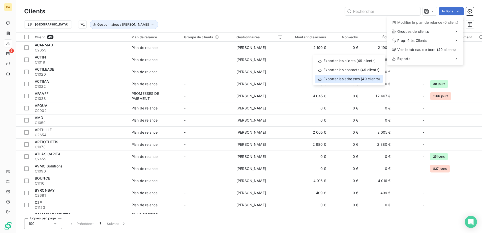
click at [350, 82] on div "Exporter les adresses (49 clients)" at bounding box center [349, 79] width 68 height 8
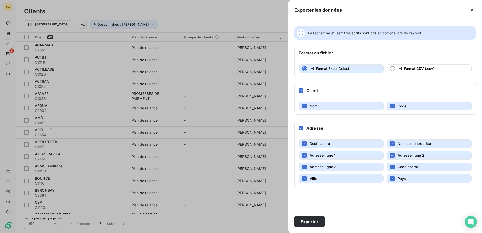
click at [311, 104] on span "Nom" at bounding box center [314, 106] width 8 height 4
click at [315, 105] on span "Nom" at bounding box center [314, 106] width 8 height 4
click at [394, 105] on div "button" at bounding box center [392, 106] width 5 height 5
click at [322, 147] on button "Destinataire" at bounding box center [341, 143] width 85 height 9
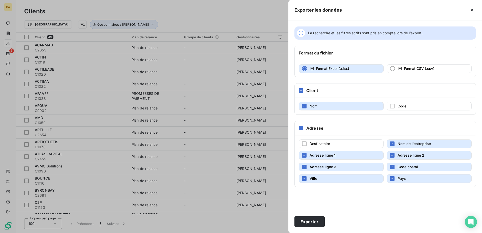
click at [320, 158] on span "Adresse ligne 1" at bounding box center [323, 155] width 26 height 5
click at [319, 166] on span "Adresse ligne 3" at bounding box center [323, 167] width 27 height 4
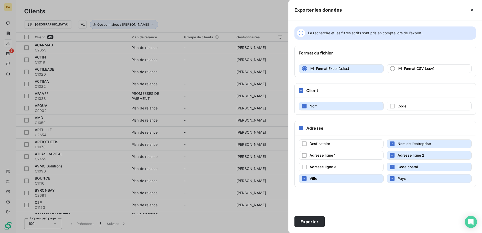
click at [318, 177] on button "Ville" at bounding box center [341, 178] width 85 height 9
click at [471, 10] on icon "button" at bounding box center [472, 10] width 3 height 3
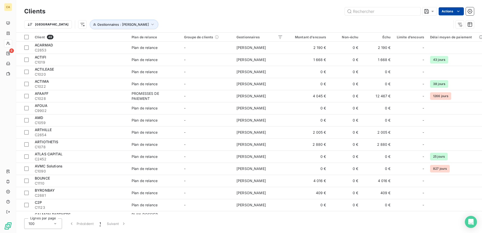
click at [447, 11] on html "CA 6 Clients Actions Trier Gestionnaires : [PERSON_NAME] Client 49 Plan de rela…" at bounding box center [241, 116] width 482 height 233
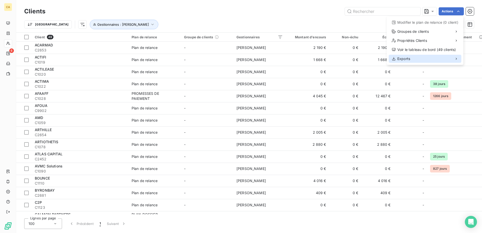
click at [432, 58] on div "Exports" at bounding box center [425, 59] width 73 height 8
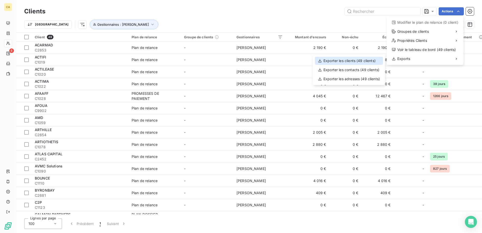
click at [353, 62] on div "Exporter les clients (49 clients)" at bounding box center [349, 61] width 68 height 8
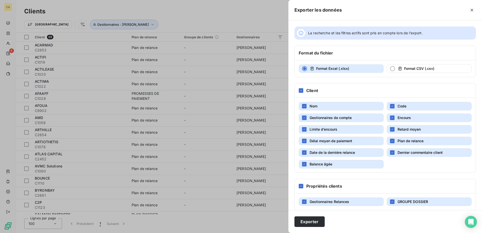
click at [308, 119] on button "Gestionnaires de compte" at bounding box center [341, 117] width 85 height 9
click at [309, 128] on button "Limite d’encours" at bounding box center [341, 129] width 85 height 9
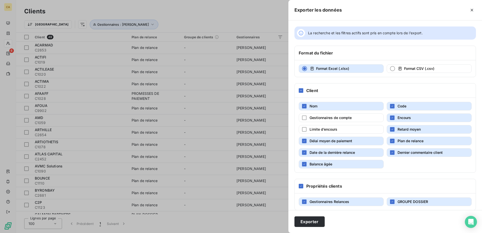
click at [311, 141] on span "Délai moyen de paiement" at bounding box center [331, 141] width 43 height 4
click at [310, 149] on button "Date de la dernière relance" at bounding box center [341, 152] width 85 height 9
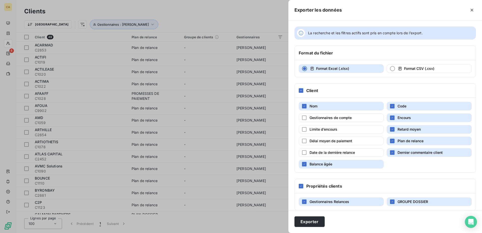
click at [310, 157] on div "Nom Code Gestionnaires de compte Encours Limite d’encours Retard moyen Délai mo…" at bounding box center [385, 135] width 181 height 75
click at [312, 164] on span "Balance âgée" at bounding box center [321, 164] width 23 height 4
click at [421, 151] on span "Dernier commentaire client" at bounding box center [420, 152] width 45 height 4
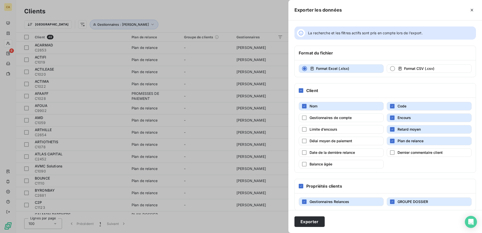
drag, startPoint x: 415, startPoint y: 141, endPoint x: 414, endPoint y: 139, distance: 3.0
click at [415, 141] on span "Plan de relance" at bounding box center [411, 141] width 26 height 4
click at [403, 105] on span "Code" at bounding box center [402, 106] width 9 height 4
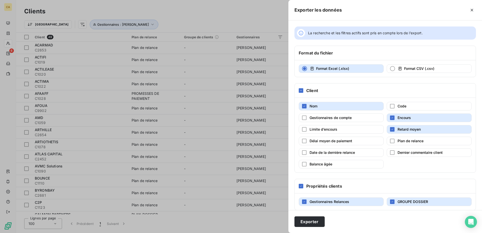
click at [403, 127] on button "Retard moyen" at bounding box center [429, 129] width 85 height 9
click at [346, 194] on div "Gestionnaires Relances GROUPE DOSSIER" at bounding box center [385, 201] width 181 height 17
click at [353, 199] on button "Gestionnaires Relances" at bounding box center [341, 201] width 85 height 9
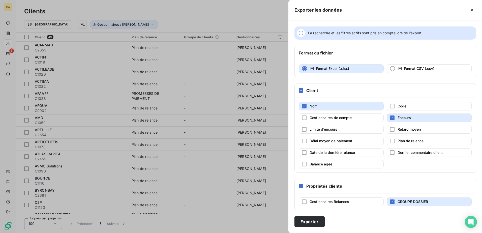
click at [402, 200] on span "GROUPE DOSSIER" at bounding box center [413, 201] width 31 height 4
click at [310, 223] on button "Exporter" at bounding box center [309, 221] width 30 height 11
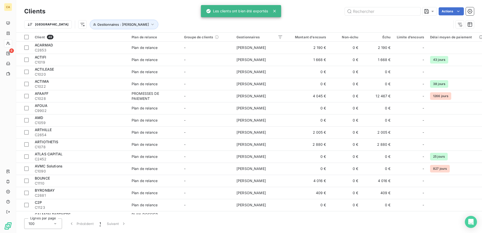
click at [332, 2] on div "Clients Actions Trier Gestionnaires : [PERSON_NAME]" at bounding box center [249, 16] width 466 height 32
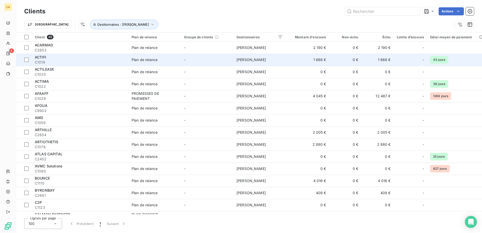
click at [71, 61] on span "C1019" at bounding box center [80, 62] width 91 height 5
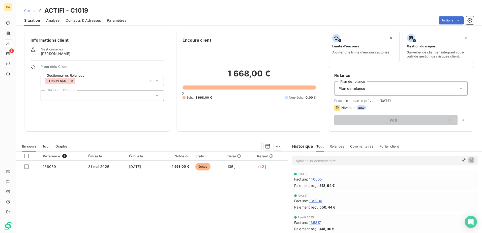
scroll to position [31, 0]
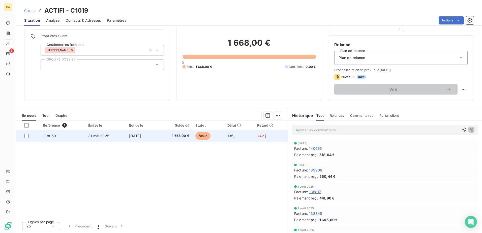
click at [146, 139] on td "[DATE]" at bounding box center [141, 136] width 31 height 12
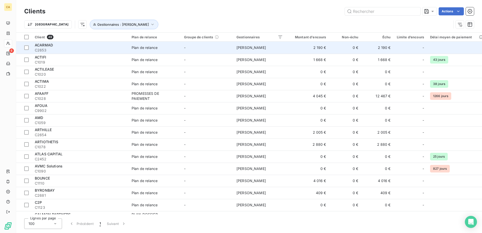
click at [65, 48] on span "C2653" at bounding box center [80, 50] width 91 height 5
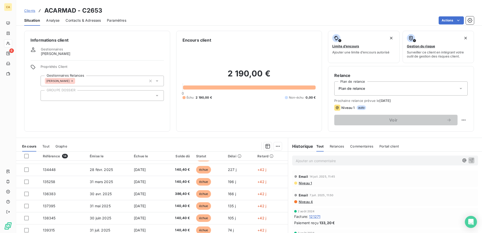
click at [79, 22] on span "Contacts & Adresses" at bounding box center [83, 20] width 35 height 5
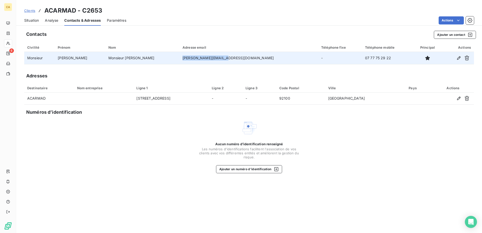
drag, startPoint x: 212, startPoint y: 61, endPoint x: 176, endPoint y: 58, distance: 35.1
click at [180, 58] on td "[PERSON_NAME][EMAIL_ADDRESS][DOMAIN_NAME]" at bounding box center [249, 58] width 139 height 12
drag, startPoint x: 176, startPoint y: 58, endPoint x: 182, endPoint y: 58, distance: 5.8
copy td "[PERSON_NAME][EMAIL_ADDRESS][DOMAIN_NAME]"
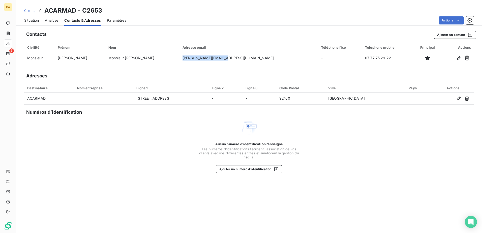
drag, startPoint x: 24, startPoint y: 20, endPoint x: 67, endPoint y: 29, distance: 44.3
click at [24, 20] on div "Situation Analyse Contacts & Adresses Paramètres Actions" at bounding box center [249, 20] width 466 height 11
click at [26, 21] on span "Situation" at bounding box center [31, 20] width 15 height 5
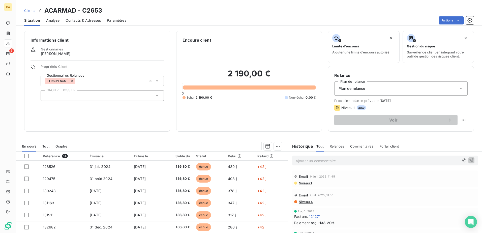
click at [304, 161] on p "Ajouter un commentaire ﻿" at bounding box center [378, 161] width 164 height 6
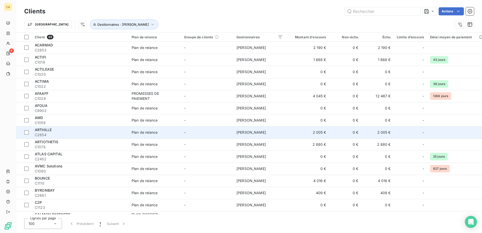
click at [167, 133] on span "Plan de relance" at bounding box center [155, 132] width 46 height 5
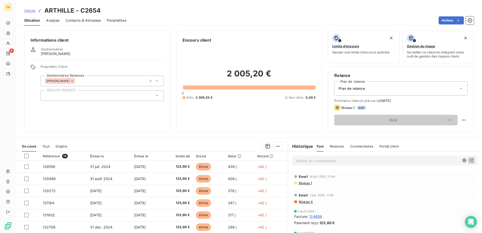
click at [90, 21] on span "Contacts & Adresses" at bounding box center [83, 20] width 35 height 5
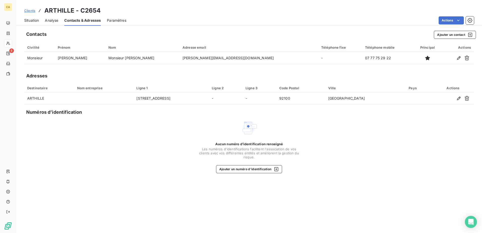
click at [31, 18] on span "Situation" at bounding box center [31, 20] width 15 height 5
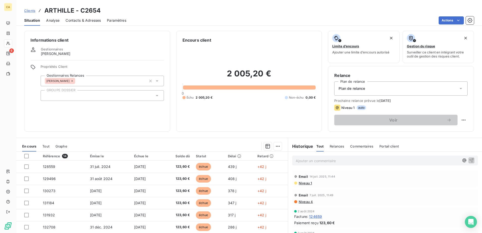
click at [315, 160] on p "Ajouter un commentaire ﻿" at bounding box center [378, 161] width 164 height 6
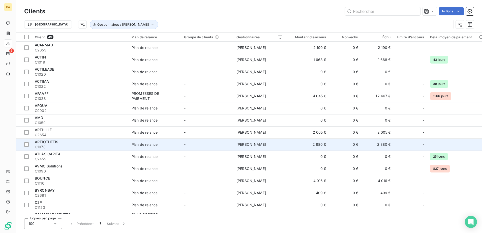
click at [136, 146] on div "Plan de relance" at bounding box center [145, 144] width 26 height 5
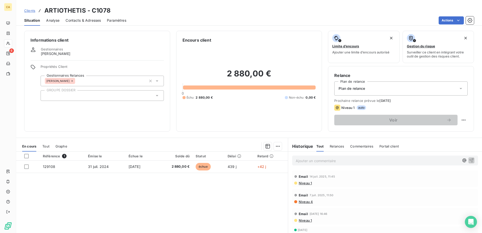
click at [79, 19] on span "Contacts & Adresses" at bounding box center [83, 20] width 35 height 5
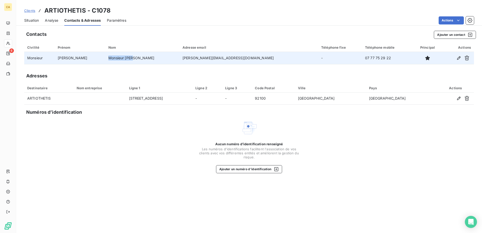
drag, startPoint x: 139, startPoint y: 58, endPoint x: 107, endPoint y: 58, distance: 32.5
click at [107, 58] on td "Monsieur [PERSON_NAME]" at bounding box center [142, 58] width 74 height 12
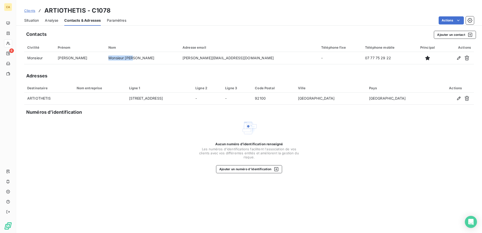
click at [33, 20] on span "Situation" at bounding box center [31, 20] width 15 height 5
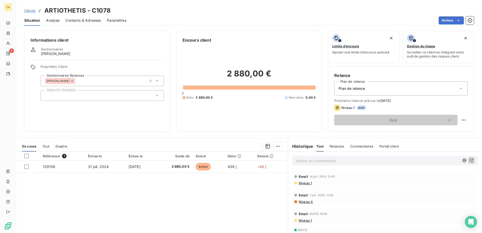
click at [298, 161] on p "Ajouter un commentaire ﻿" at bounding box center [378, 161] width 164 height 6
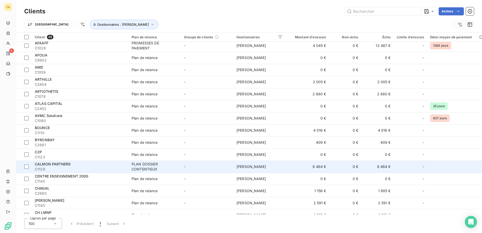
scroll to position [76, 0]
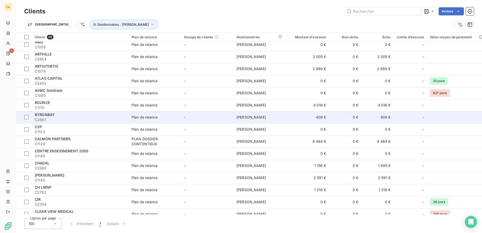
click at [65, 116] on div "BYRONBAY" at bounding box center [80, 114] width 91 height 5
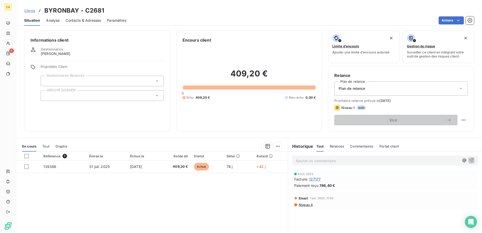
click at [82, 22] on span "Contacts & Adresses" at bounding box center [83, 20] width 35 height 5
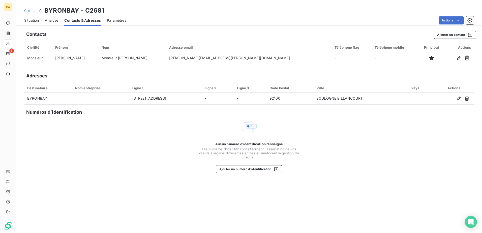
click at [166, 175] on div "Contacts Ajouter un contact Civilité Prénom Nom Adresse email Téléphone fixe Té…" at bounding box center [249, 130] width 466 height 205
click at [35, 22] on span "Situation" at bounding box center [31, 20] width 15 height 5
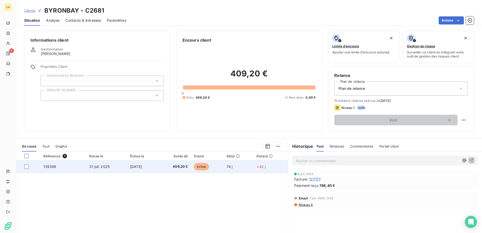
click at [108, 169] on td "31 juil. 2025" at bounding box center [106, 167] width 41 height 12
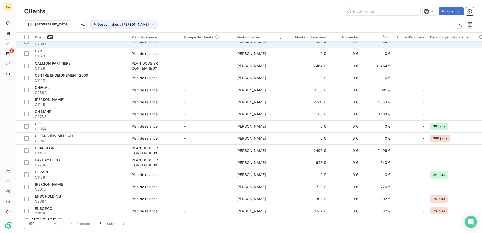
scroll to position [202, 0]
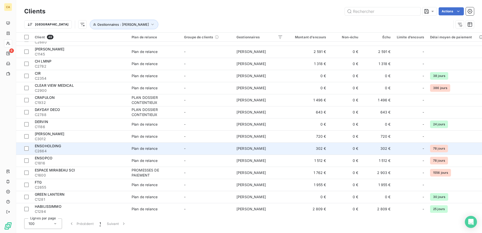
click at [98, 150] on span "C2664" at bounding box center [80, 150] width 91 height 5
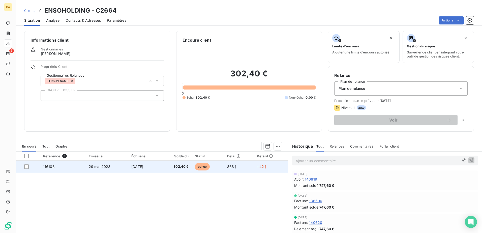
click at [101, 169] on td "29 mai 2023" at bounding box center [107, 167] width 43 height 12
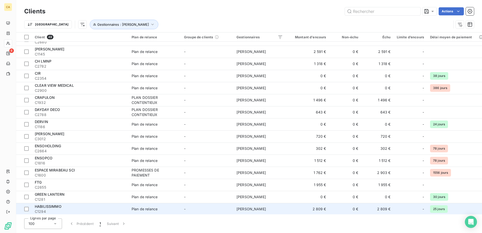
scroll to position [227, 0]
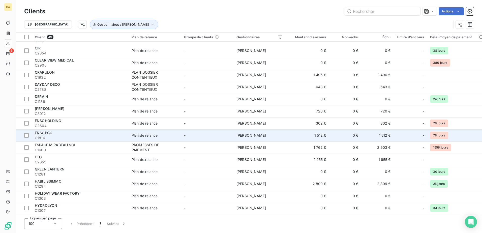
click at [109, 139] on span "C1816" at bounding box center [80, 137] width 91 height 5
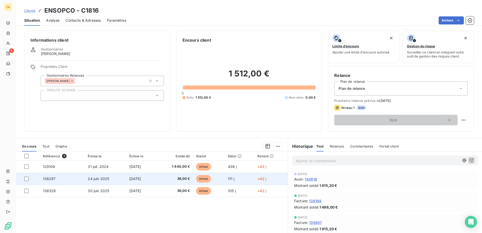
click at [147, 177] on td "[DATE]" at bounding box center [141, 179] width 31 height 12
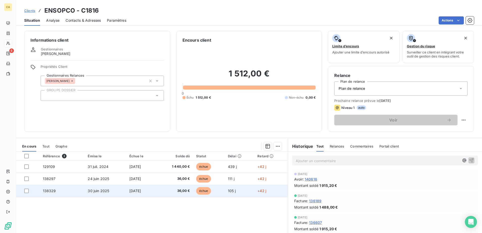
click at [129, 190] on span "[DATE]" at bounding box center [135, 191] width 12 height 4
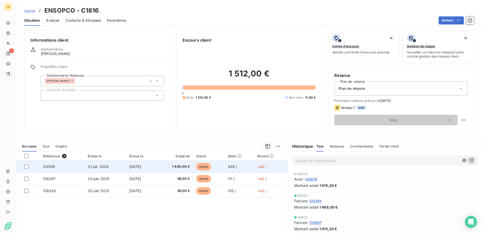
click at [162, 165] on td "1 440,00 €" at bounding box center [175, 167] width 36 height 12
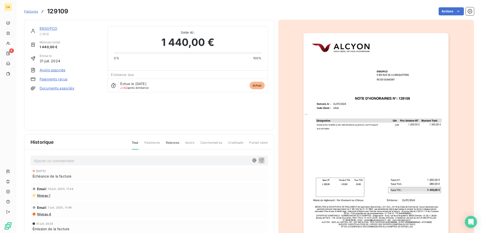
click at [395, 91] on img "button" at bounding box center [376, 135] width 145 height 205
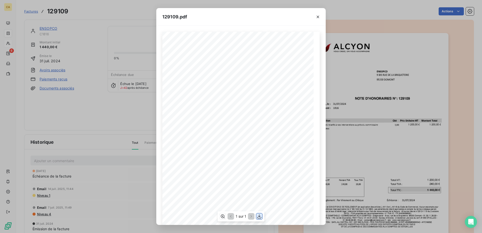
click at [259, 218] on icon "button" at bounding box center [259, 216] width 5 height 5
drag, startPoint x: 318, startPoint y: 22, endPoint x: 313, endPoint y: 24, distance: 5.0
click at [317, 22] on div at bounding box center [318, 16] width 16 height 17
click at [316, 16] on icon "button" at bounding box center [317, 16] width 5 height 5
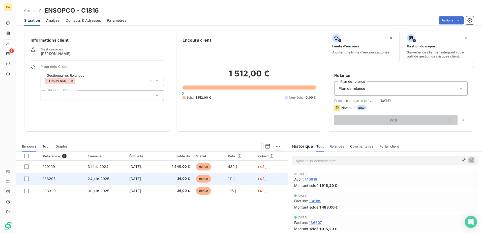
click at [129, 176] on span "[DATE]" at bounding box center [135, 178] width 12 height 4
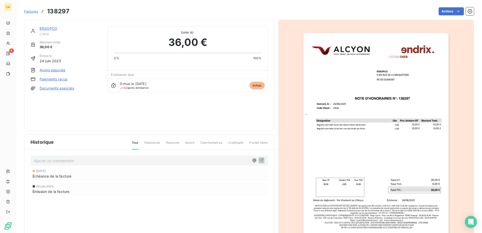
click at [405, 59] on img "button" at bounding box center [376, 135] width 145 height 205
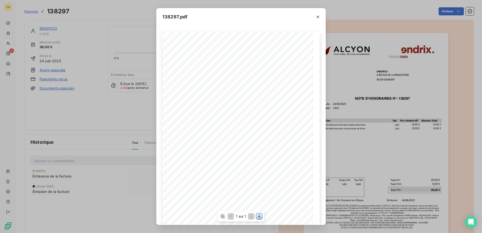
click at [261, 215] on icon "button" at bounding box center [259, 216] width 5 height 5
click at [315, 21] on button "button" at bounding box center [318, 17] width 8 height 8
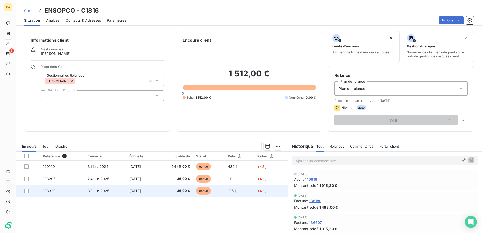
click at [135, 187] on td "[DATE]" at bounding box center [141, 191] width 31 height 12
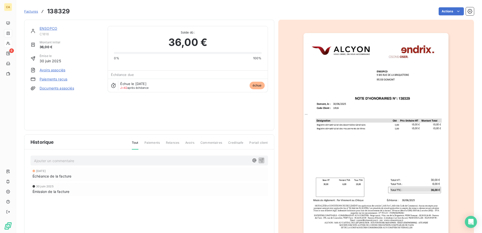
click at [334, 115] on img "button" at bounding box center [376, 135] width 145 height 205
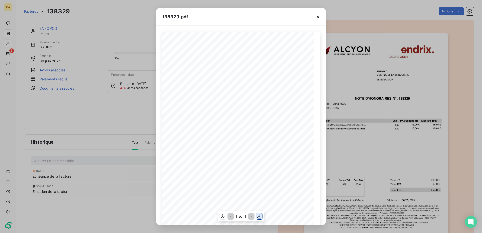
click at [258, 217] on icon "button" at bounding box center [259, 216] width 5 height 5
click at [317, 19] on icon "button" at bounding box center [317, 16] width 5 height 5
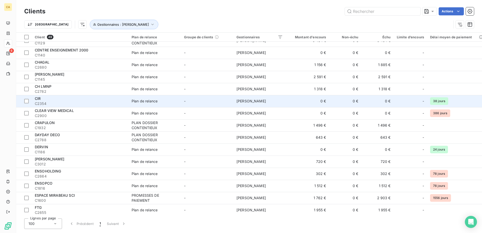
scroll to position [227, 0]
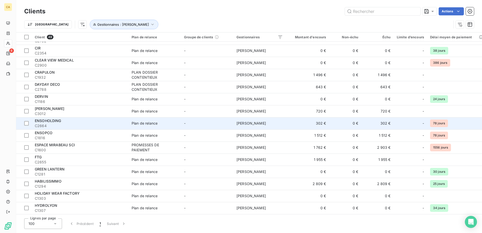
click at [58, 122] on span "ENSOHOLDING" at bounding box center [48, 120] width 26 height 4
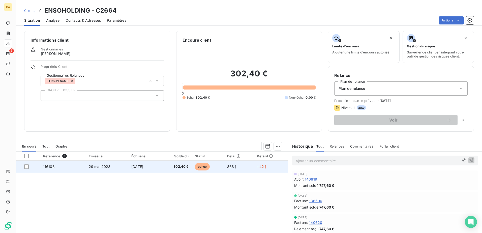
click at [167, 167] on span "302,40 €" at bounding box center [175, 166] width 26 height 5
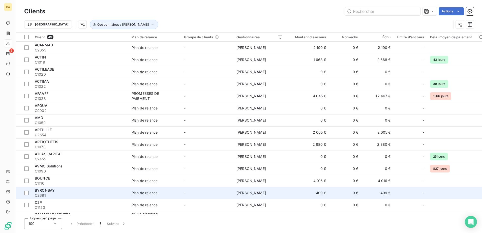
click at [145, 192] on div "Plan de relance" at bounding box center [145, 192] width 26 height 5
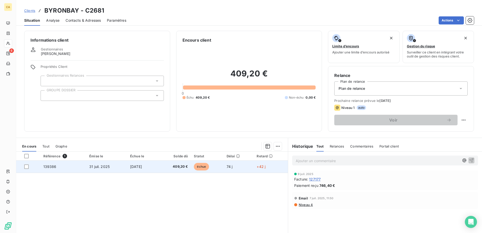
click at [95, 167] on span "31 juil. 2025" at bounding box center [99, 166] width 20 height 4
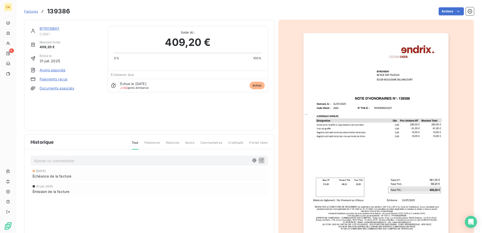
click at [412, 67] on img "button" at bounding box center [376, 135] width 145 height 205
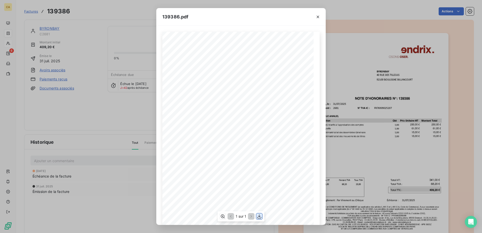
click at [260, 216] on icon "button" at bounding box center [259, 216] width 5 height 5
drag, startPoint x: 317, startPoint y: 18, endPoint x: 325, endPoint y: 17, distance: 7.4
click at [317, 18] on icon "button" at bounding box center [317, 16] width 5 height 5
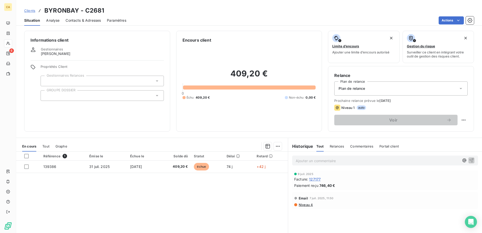
click at [329, 163] on p "Ajouter un commentaire ﻿" at bounding box center [378, 161] width 164 height 6
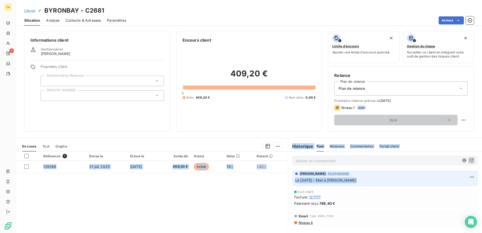
drag, startPoint x: 352, startPoint y: 180, endPoint x: 288, endPoint y: 180, distance: 63.8
click at [288, 180] on div "[PERSON_NAME] il y a 1 seconde Le [DATE] - Mail à [PERSON_NAME]" at bounding box center [385, 178] width 194 height 18
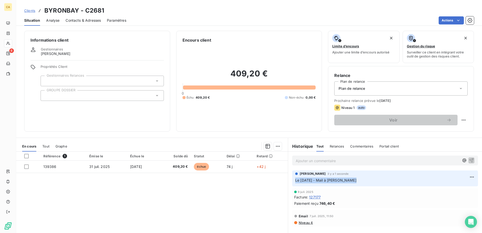
drag, startPoint x: 288, startPoint y: 180, endPoint x: 306, endPoint y: 182, distance: 17.4
copy span "Le [DATE] - Mail à [PERSON_NAME]"
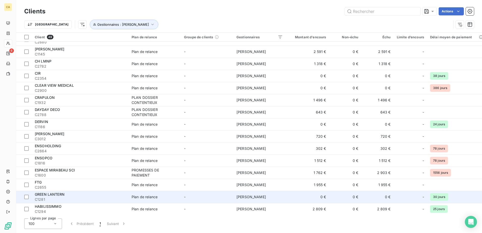
scroll to position [227, 0]
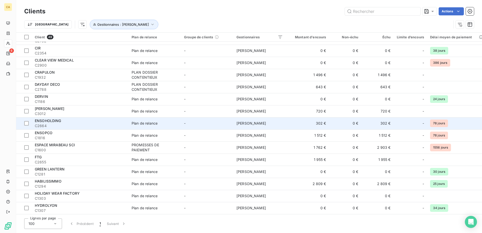
click at [63, 125] on span "C2664" at bounding box center [80, 125] width 91 height 5
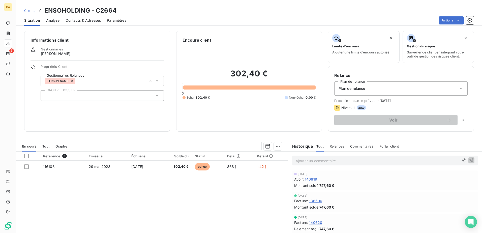
click at [305, 162] on p "Ajouter un commentaire ﻿" at bounding box center [378, 161] width 164 height 6
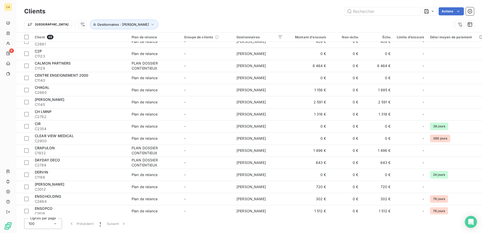
scroll to position [202, 0]
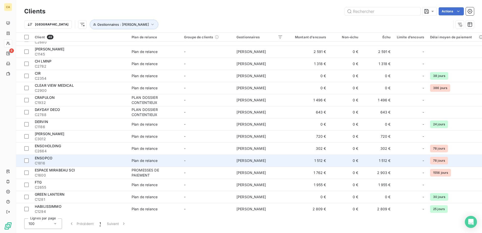
click at [66, 162] on span "C1816" at bounding box center [80, 163] width 91 height 5
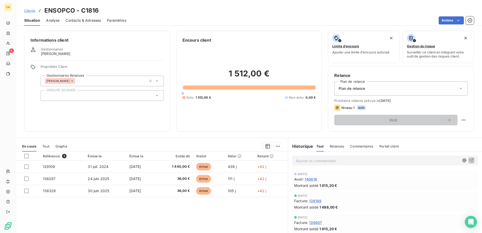
click at [301, 160] on p "Ajouter un commentaire ﻿" at bounding box center [378, 161] width 164 height 6
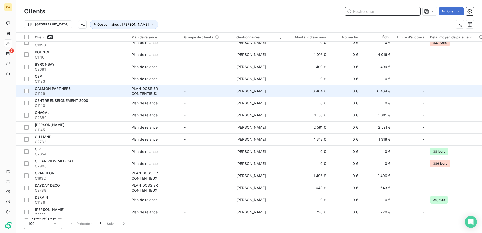
scroll to position [151, 0]
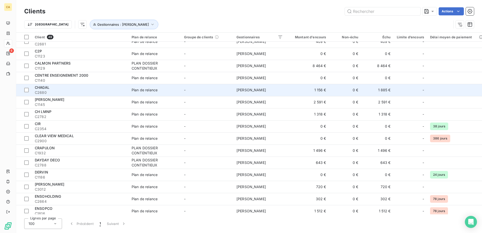
click at [76, 91] on span "C2680" at bounding box center [80, 92] width 91 height 5
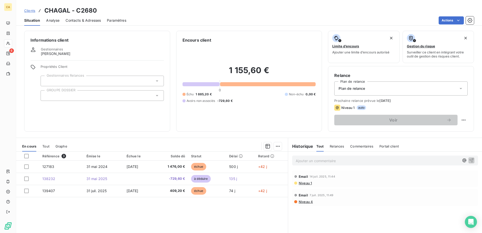
click at [76, 20] on span "Contacts & Adresses" at bounding box center [83, 20] width 35 height 5
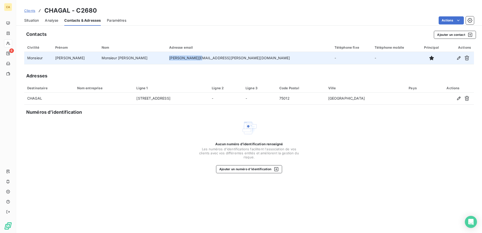
drag, startPoint x: 221, startPoint y: 57, endPoint x: 191, endPoint y: 59, distance: 30.1
click at [191, 59] on td "[PERSON_NAME][EMAIL_ADDRESS][PERSON_NAME][DOMAIN_NAME]" at bounding box center [248, 58] width 165 height 12
drag, startPoint x: 191, startPoint y: 59, endPoint x: 203, endPoint y: 57, distance: 12.2
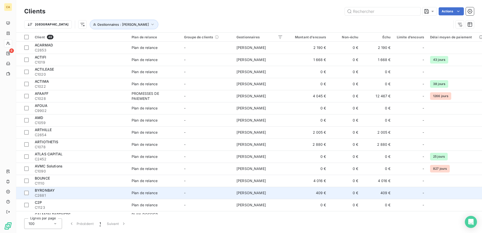
scroll to position [50, 0]
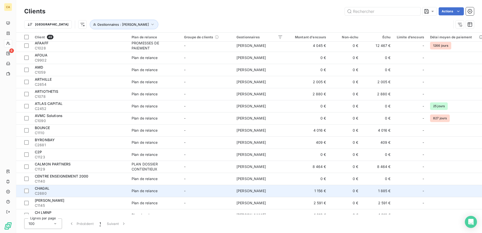
click at [92, 192] on span "C2680" at bounding box center [80, 193] width 91 height 5
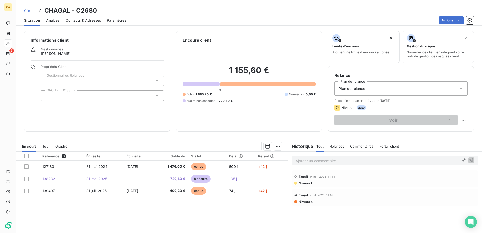
click at [314, 165] on div "Ajouter un commentaire ﻿" at bounding box center [385, 161] width 186 height 10
click at [309, 161] on p "Ajouter un commentaire ﻿" at bounding box center [378, 161] width 164 height 6
click at [343, 163] on p "Le [DATE] - Mail à M." at bounding box center [378, 161] width 164 height 6
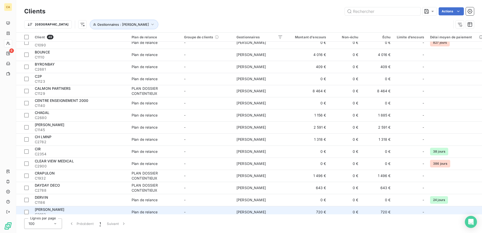
scroll to position [151, 0]
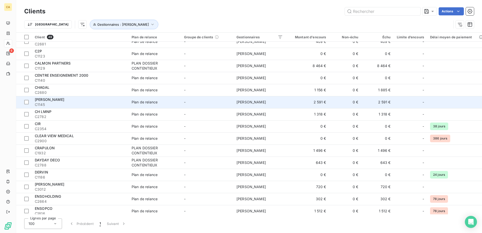
click at [116, 105] on span "C1145" at bounding box center [80, 104] width 91 height 5
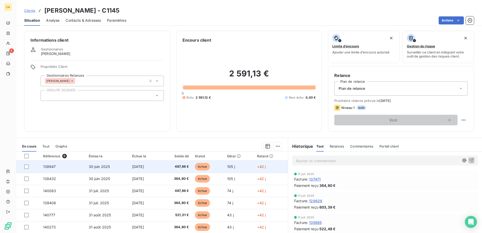
scroll to position [31, 0]
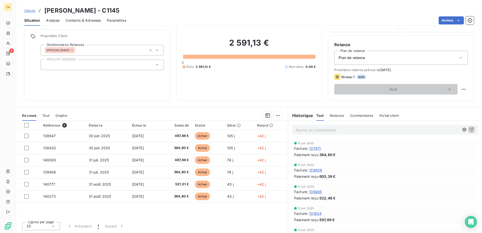
click at [72, 21] on span "Contacts & Adresses" at bounding box center [83, 20] width 35 height 5
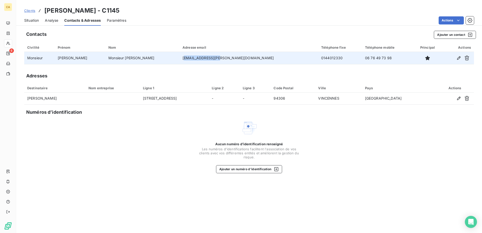
drag, startPoint x: 222, startPoint y: 59, endPoint x: 191, endPoint y: 58, distance: 30.8
click at [191, 58] on td "[EMAIL_ADDRESS][PERSON_NAME][DOMAIN_NAME]" at bounding box center [249, 58] width 139 height 12
drag, startPoint x: 191, startPoint y: 58, endPoint x: 202, endPoint y: 58, distance: 10.3
drag, startPoint x: 202, startPoint y: 58, endPoint x: 193, endPoint y: 59, distance: 9.1
click at [180, 58] on td "Monsieur [PERSON_NAME]" at bounding box center [142, 58] width 74 height 12
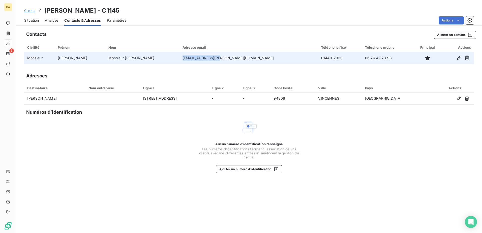
drag, startPoint x: 223, startPoint y: 59, endPoint x: 190, endPoint y: 59, distance: 33.0
click at [190, 59] on td "[EMAIL_ADDRESS][PERSON_NAME][DOMAIN_NAME]" at bounding box center [249, 58] width 139 height 12
drag, startPoint x: 190, startPoint y: 59, endPoint x: 200, endPoint y: 58, distance: 10.6
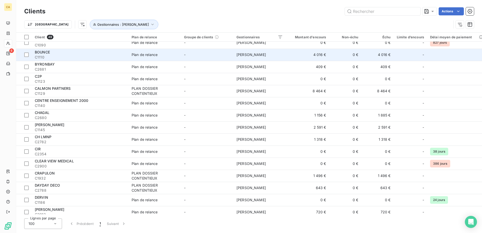
scroll to position [151, 0]
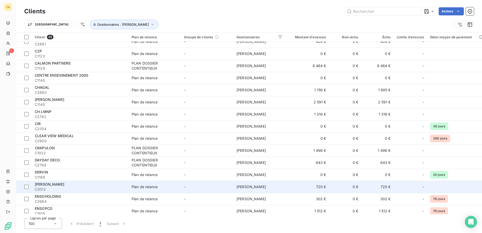
click at [150, 187] on div "Plan de relance" at bounding box center [145, 186] width 26 height 5
